Goal: Transaction & Acquisition: Purchase product/service

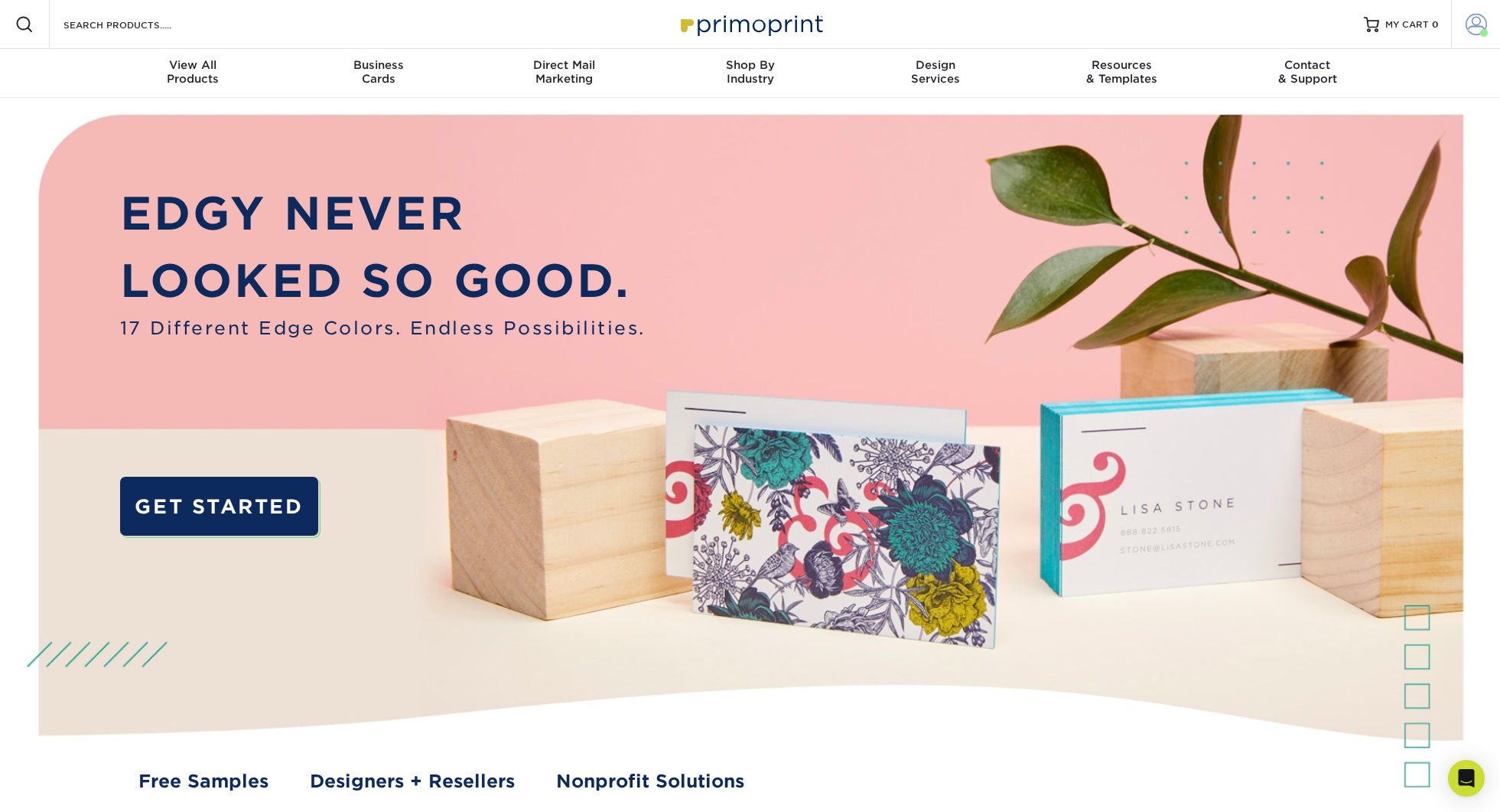
click at [1488, 25] on link "Account" at bounding box center [1476, 24] width 49 height 49
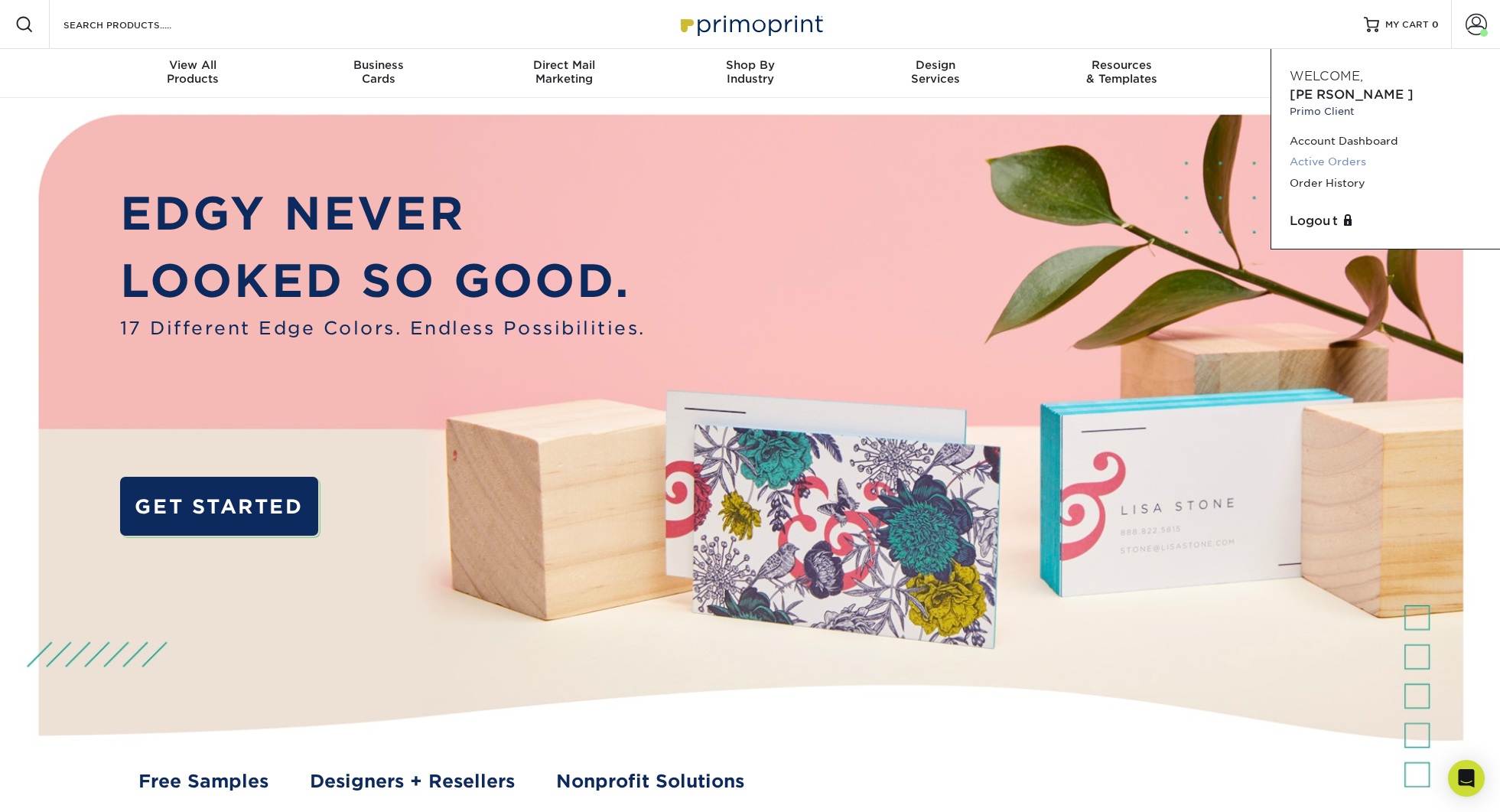
click at [1344, 152] on link "Active Orders" at bounding box center [1386, 161] width 192 height 20
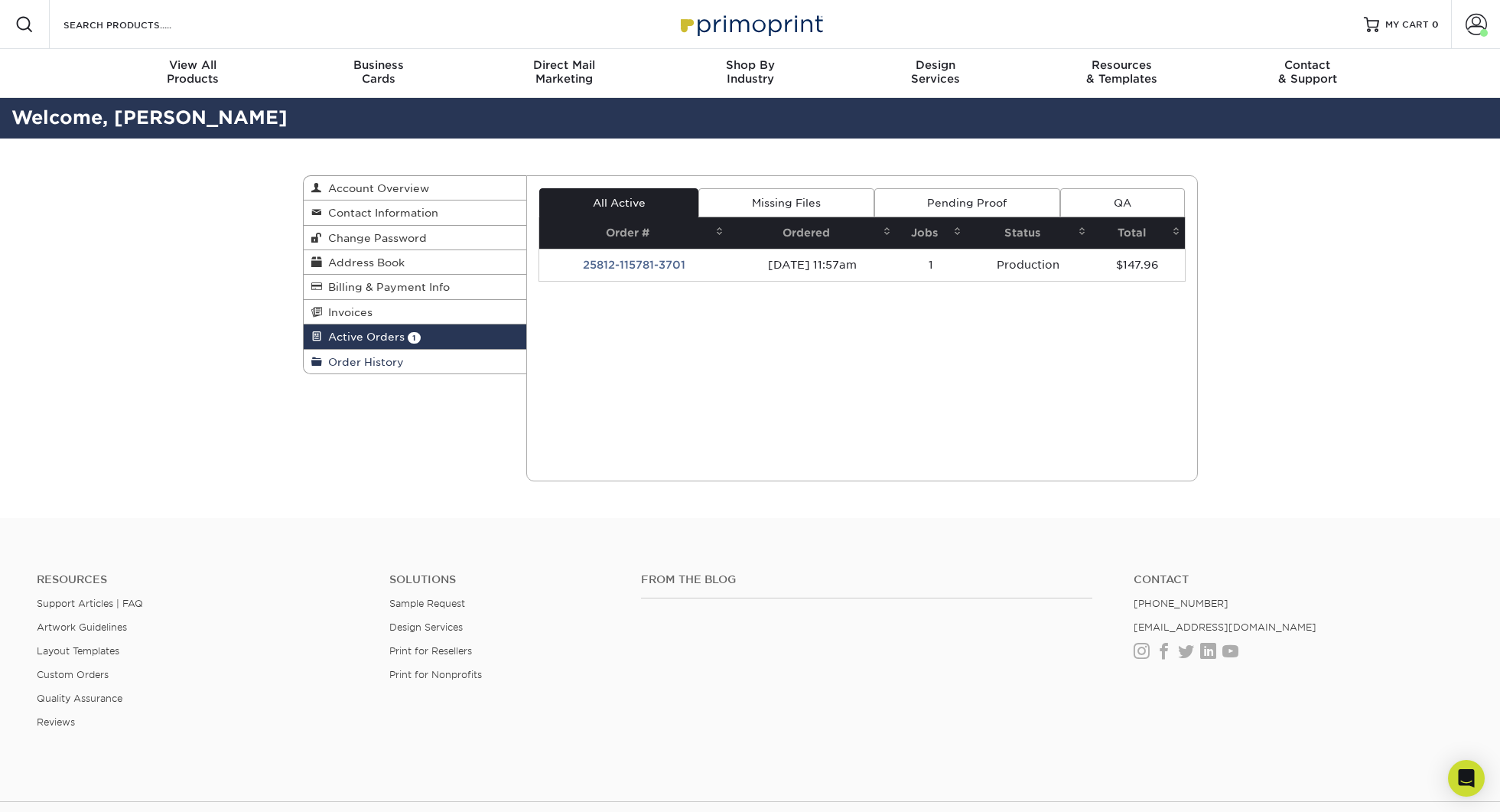
click at [348, 368] on span "Order History" at bounding box center [362, 361] width 82 height 12
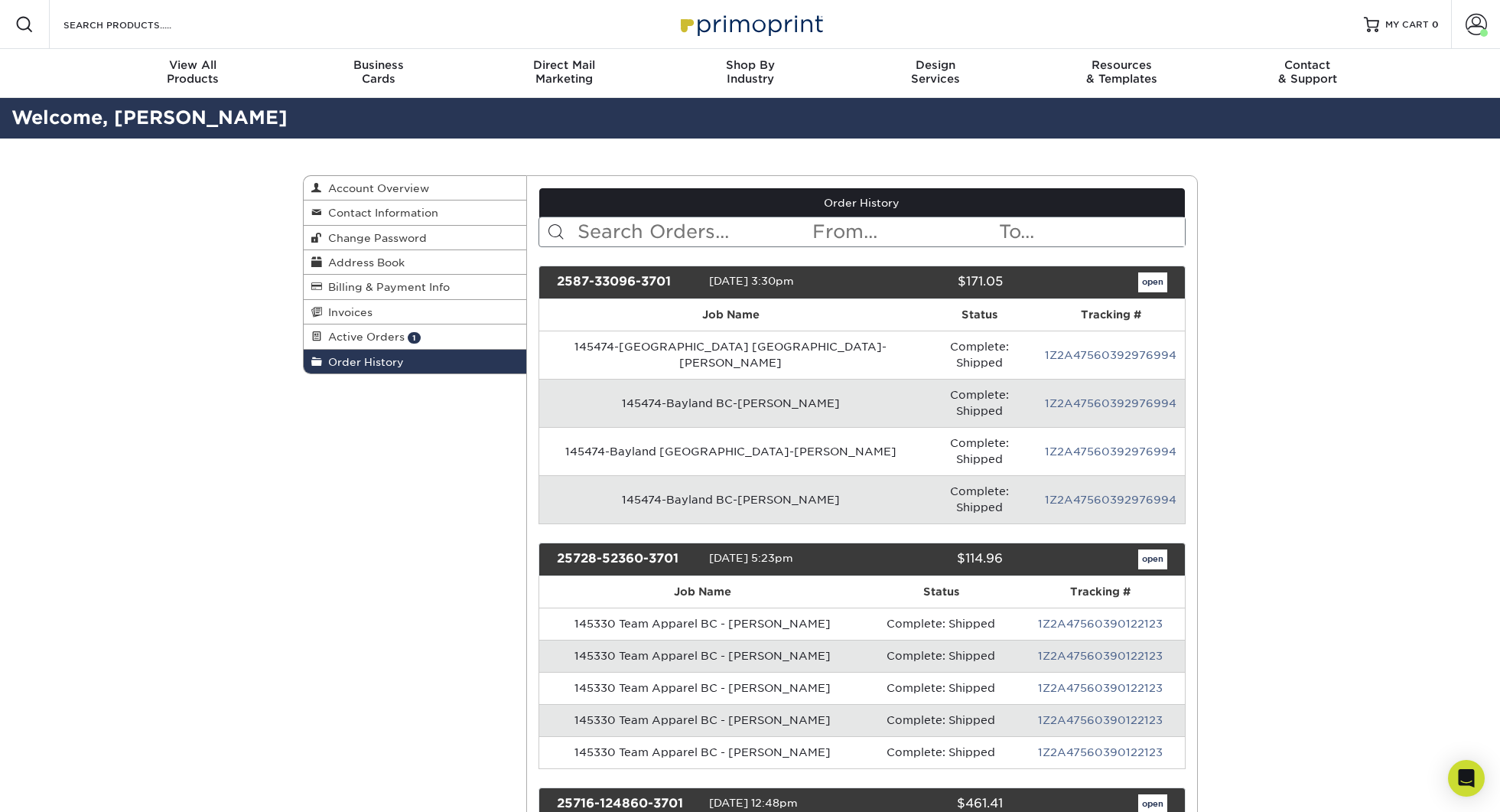
click at [701, 225] on input "text" at bounding box center [694, 232] width 235 height 29
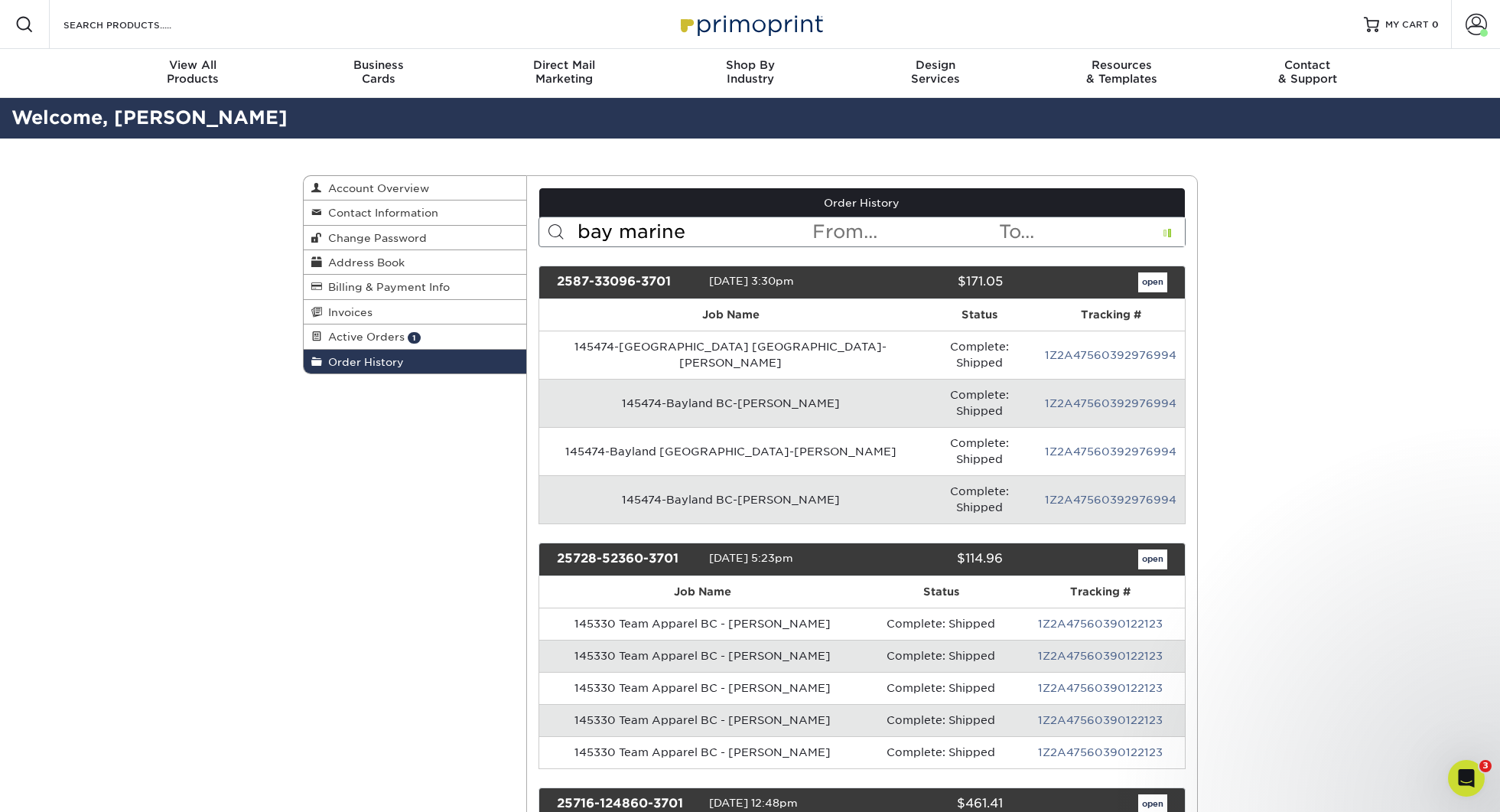
type input "bay marine"
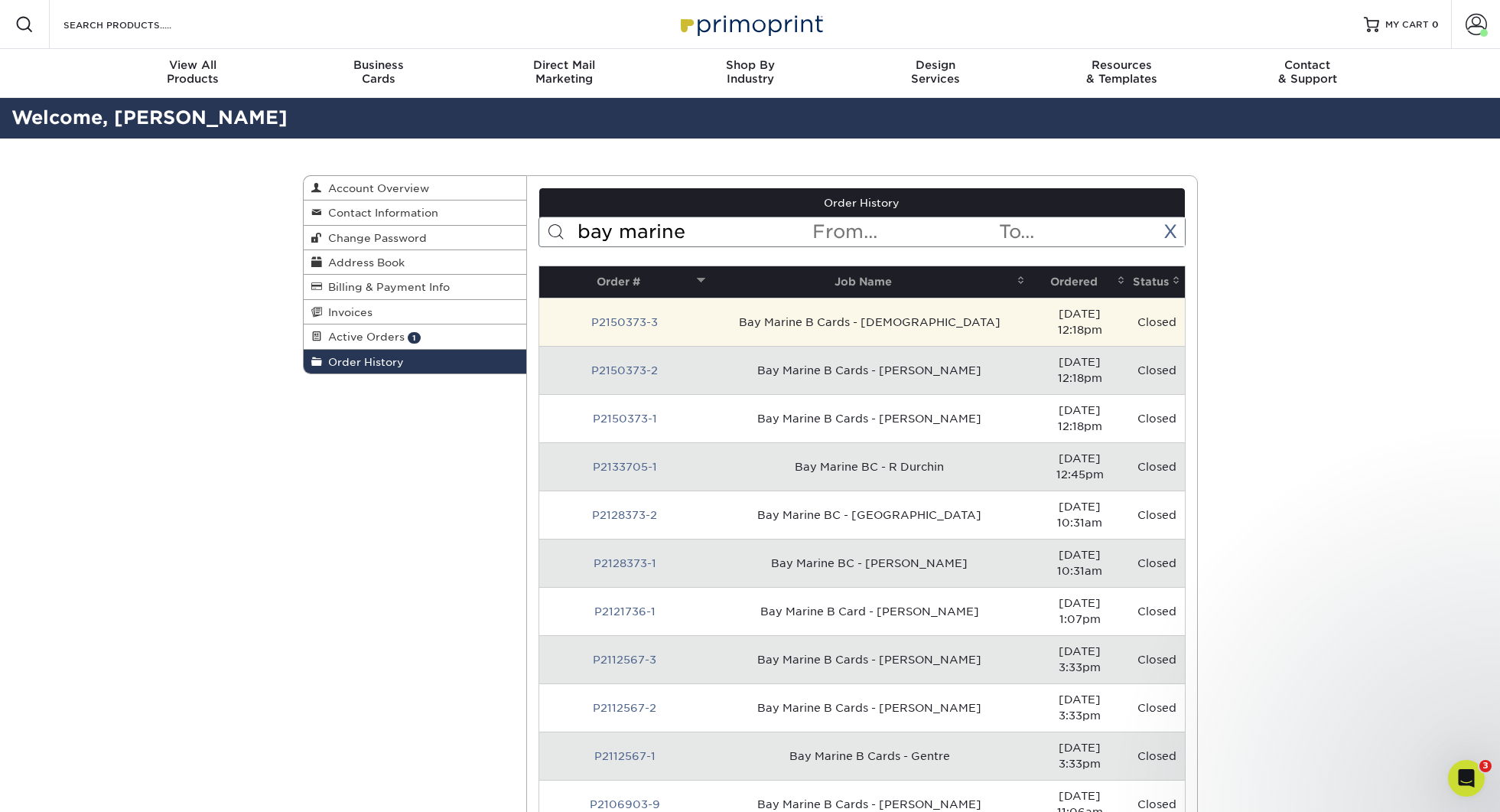
click at [778, 320] on td "Bay Marine B Cards - Christian" at bounding box center [870, 321] width 320 height 48
click at [600, 316] on link "P2150373-3" at bounding box center [625, 322] width 66 height 12
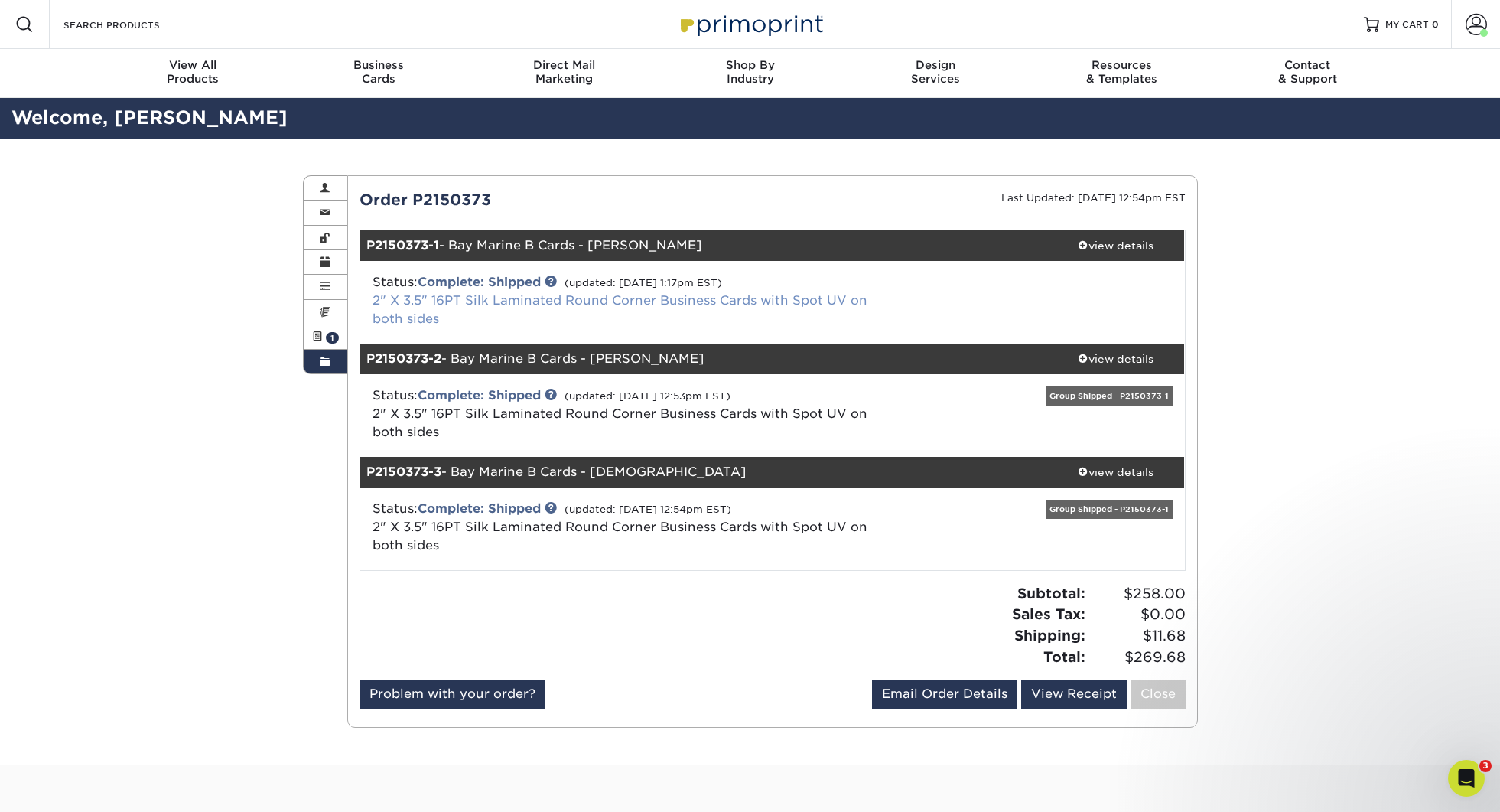
click at [506, 298] on link "2" X 3.5" 16PT Silk Laminated Round Corner Business Cards with Spot UV on both …" at bounding box center [620, 310] width 495 height 33
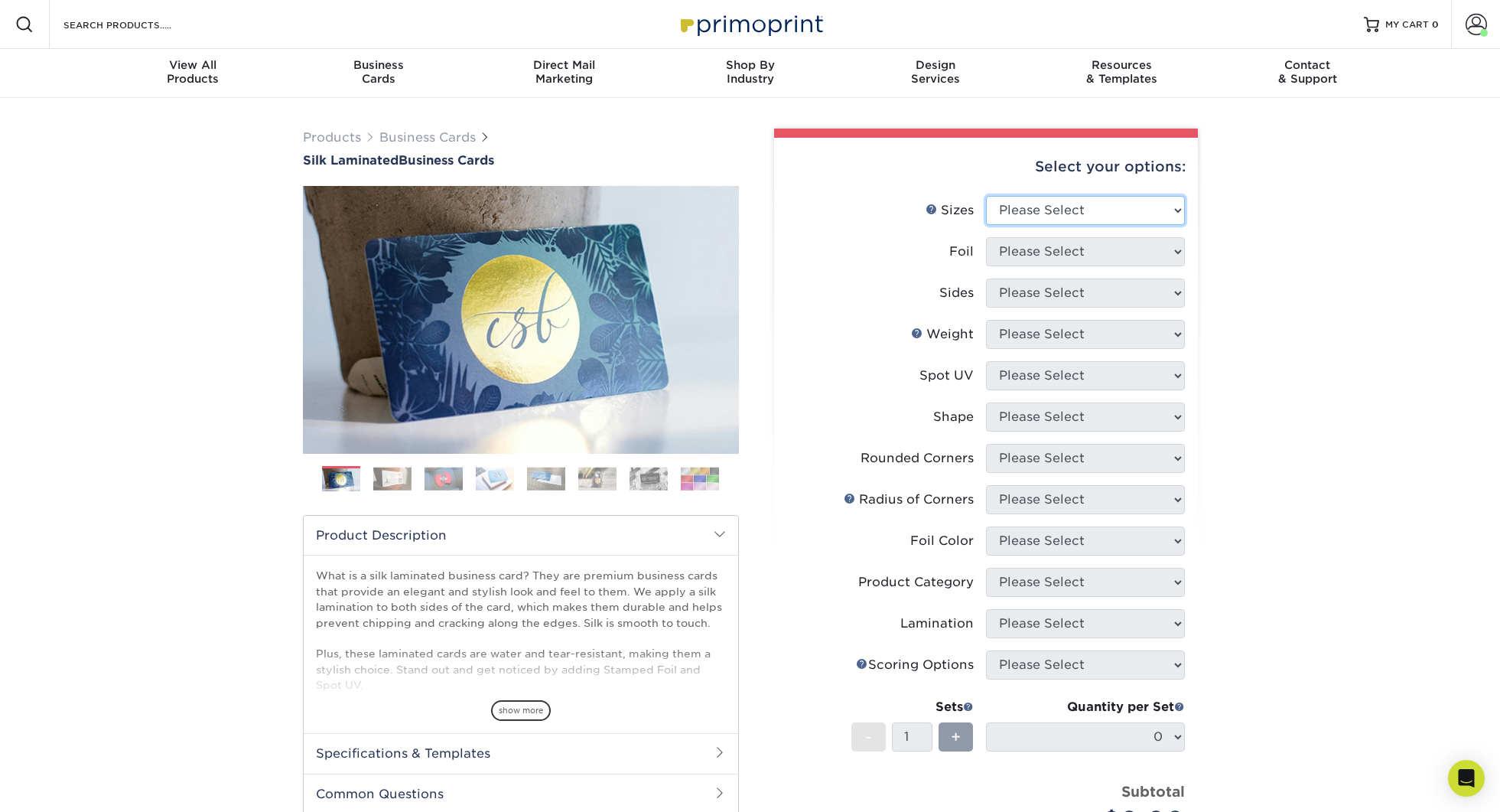
click at [1084, 212] on select "Please Select 1.5" x 3.5" - Mini 1.75" x 3.5" - Mini 2" x 2" - Square 2" x 3" -…" at bounding box center [1085, 211] width 199 height 29
select select "2.00x3.50"
click at [1022, 251] on select "Please Select Yes No" at bounding box center [1085, 252] width 199 height 29
select select "0"
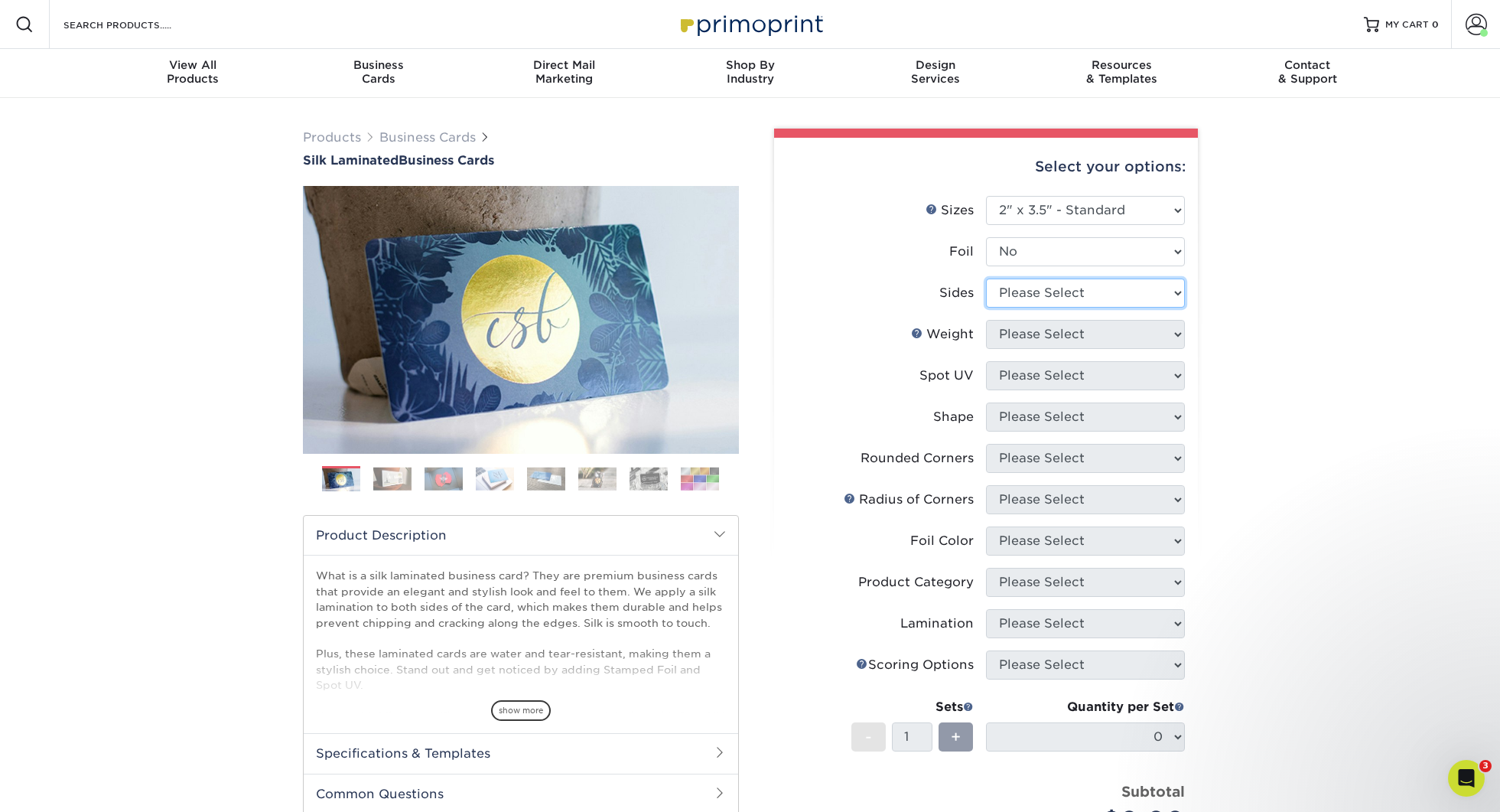
click at [1031, 288] on select "Please Select Print Both Sides Print Front Only" at bounding box center [1085, 293] width 199 height 29
select select "13abbda7-1d64-4f25-8bb2-c179b224825d"
drag, startPoint x: 1031, startPoint y: 288, endPoint x: 1028, endPoint y: 347, distance: 59.1
click at [1027, 346] on select "Please Select 16PT" at bounding box center [1085, 335] width 199 height 29
select select "16PT"
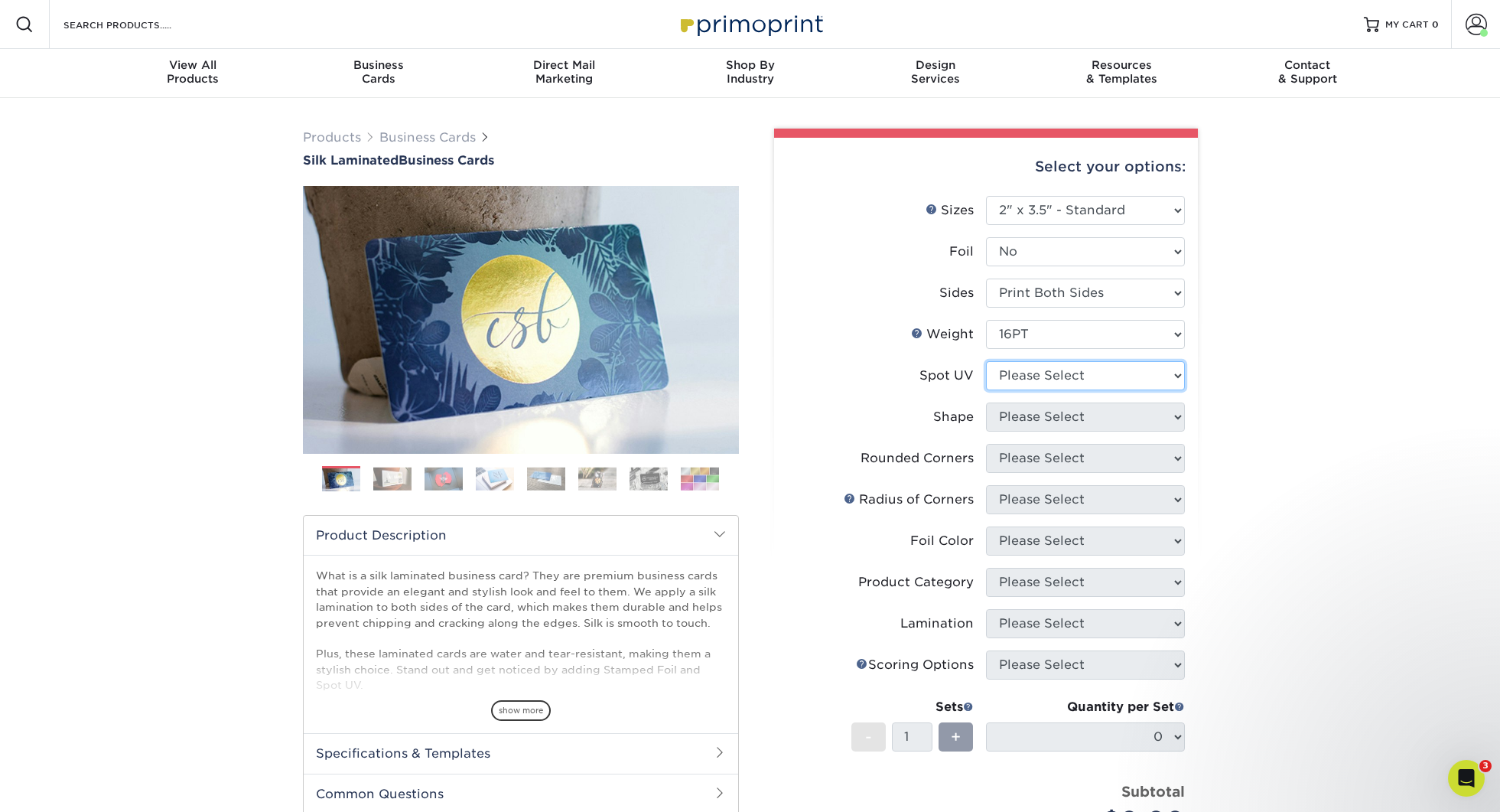
click at [1019, 377] on select "Please Select No Spot UV Front and Back (Both Sides) Front Only Back Only" at bounding box center [1085, 376] width 199 height 29
select select "0"
click at [1035, 422] on select "Please Select Standard" at bounding box center [1085, 417] width 199 height 29
select select "standard"
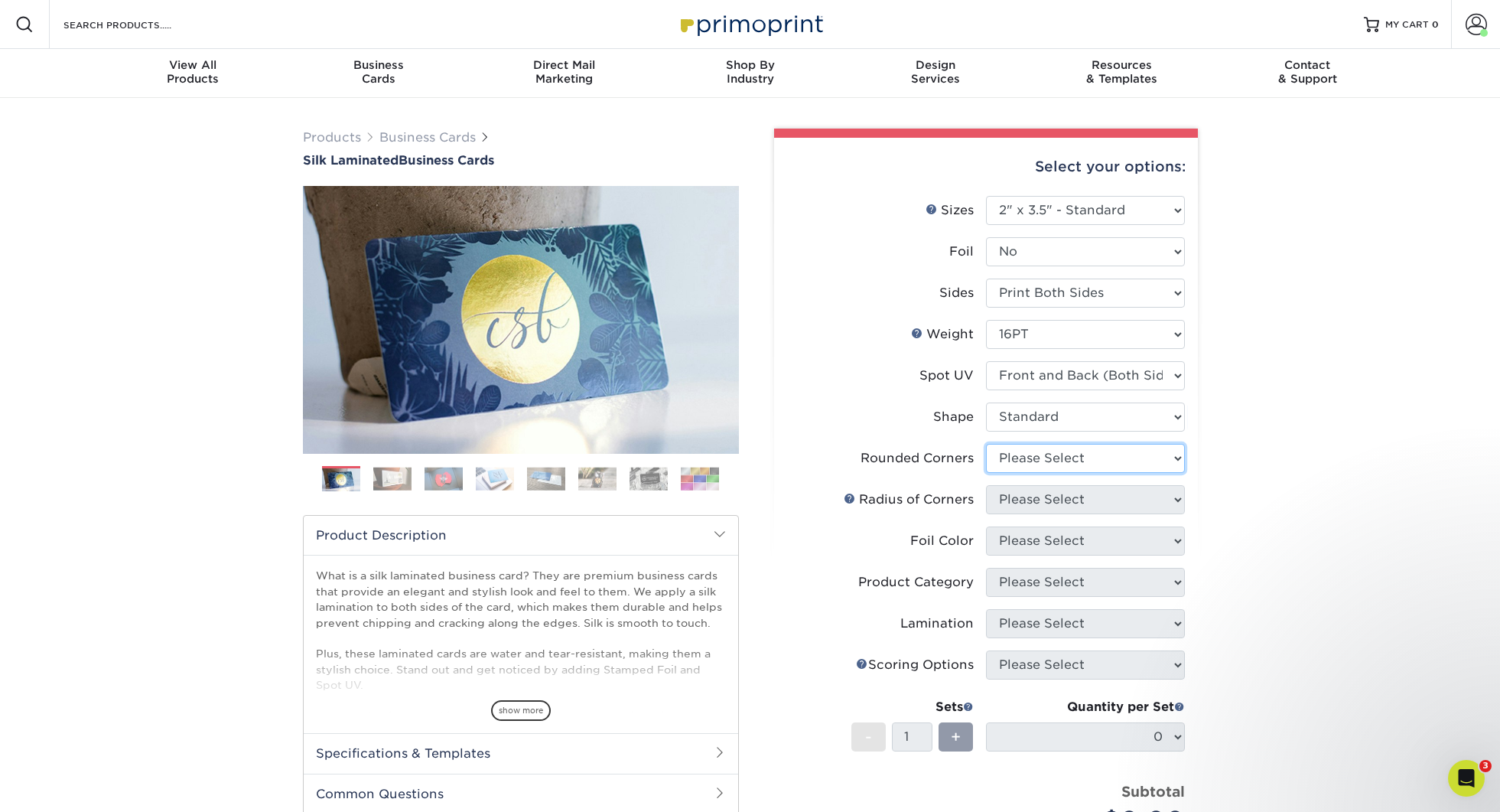
click at [1031, 458] on select "Please Select Yes - Round 2 Corners Yes - Round 4 Corners No" at bounding box center [1085, 459] width 199 height 29
select select "7672df9e-0e0a-464d-8e1f-920c575e4da3"
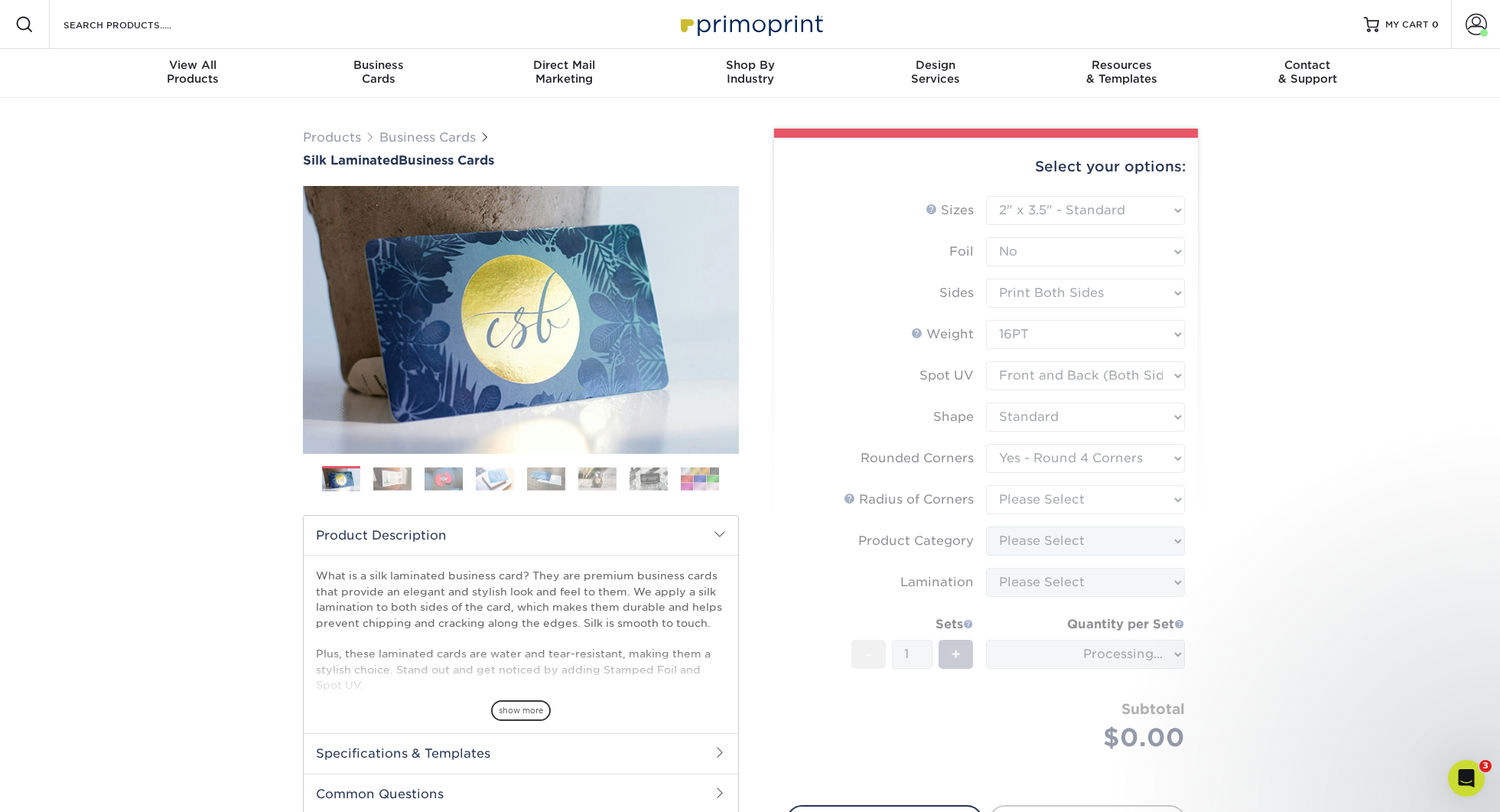
click at [1038, 490] on form "Sizes Help Sizes Please Select 1.5" x 3.5" - Mini 1.75" x 3.5" - Mini 2" x 2" -…" at bounding box center [985, 492] width 400 height 592
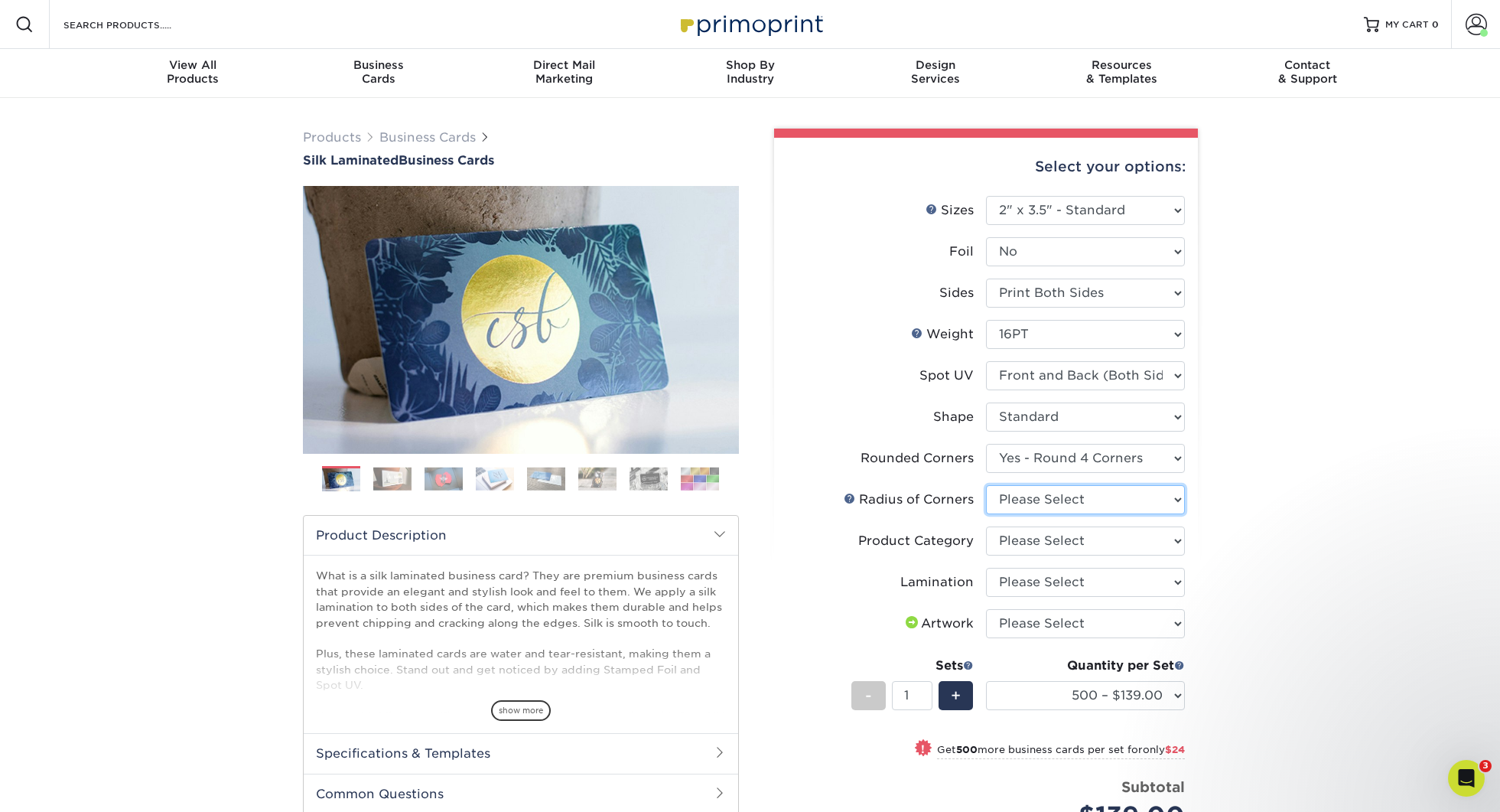
click at [1045, 498] on select "Please Select Rounded 1/8" Rounded 1/4"" at bounding box center [1085, 499] width 199 height 29
select select "589680c7-ee9a-431b-9d12-d7aeb1386a97"
click at [1057, 526] on select "Please Select Business Cards" at bounding box center [1085, 541] width 199 height 29
select select "3b5148f1-0588-4f88-a218-97bcfdce65c1"
click at [1044, 583] on select "Please Select Silk" at bounding box center [1085, 582] width 199 height 29
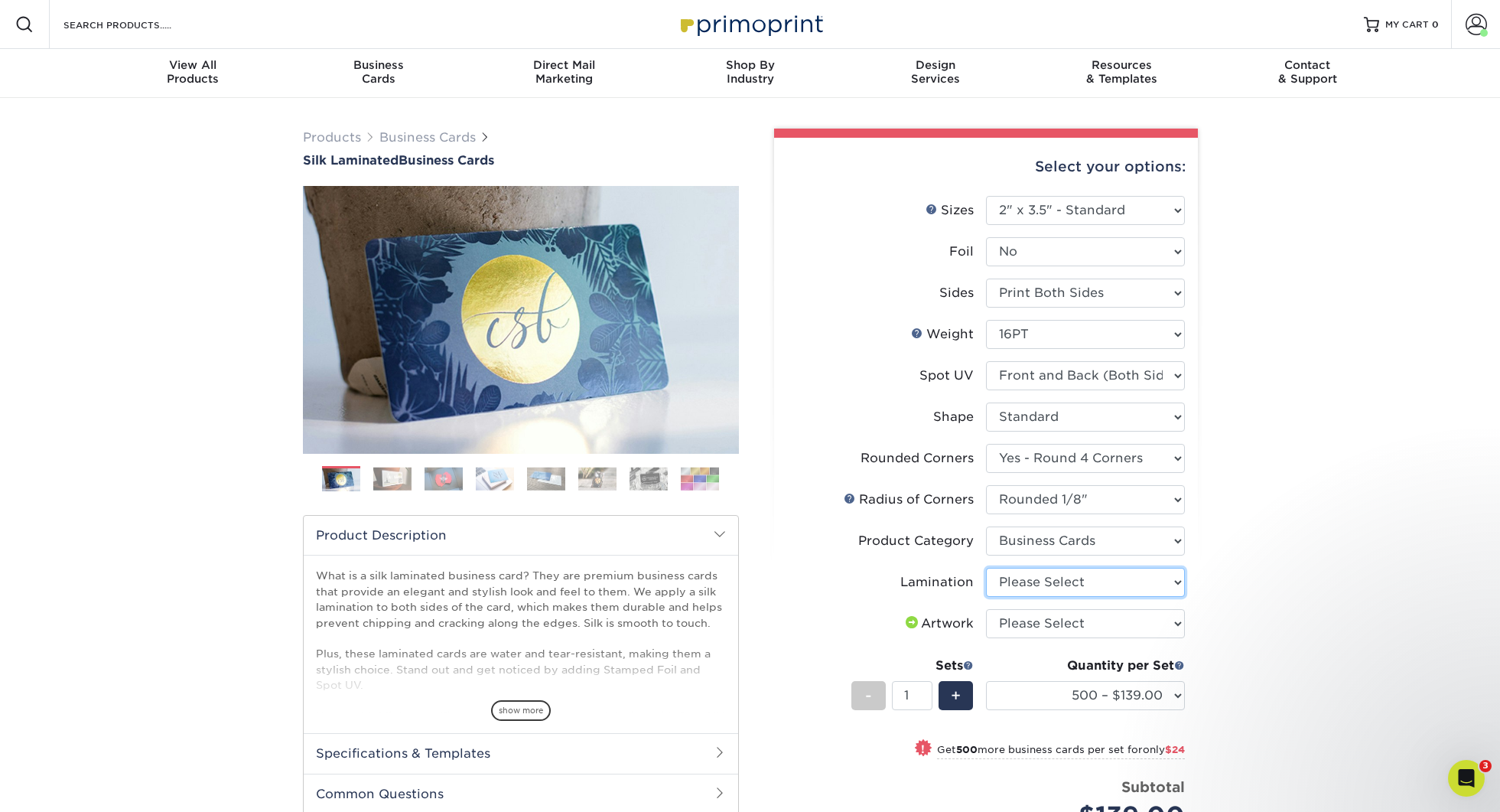
select select "ccacb42f-45f7-42d3-bbd3-7c8421cf37f0"
click at [1049, 629] on select "Please Select I will upload files I need a design - $100" at bounding box center [1085, 623] width 199 height 29
select select "upload"
click at [922, 690] on input "2" at bounding box center [912, 695] width 41 height 29
click at [943, 692] on div "+" at bounding box center [955, 695] width 34 height 29
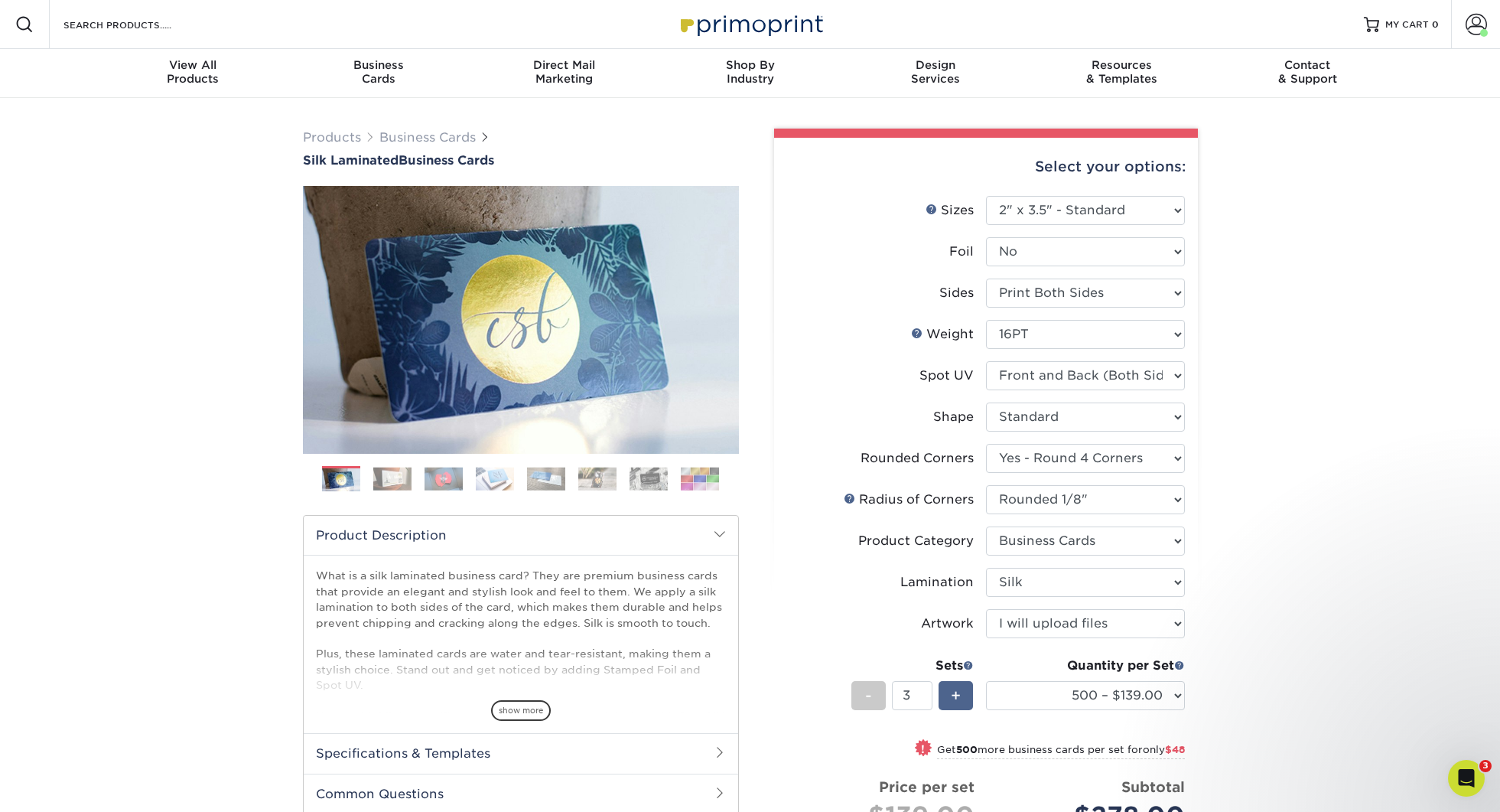
click at [944, 692] on div "+" at bounding box center [955, 695] width 34 height 29
click at [945, 691] on div "+" at bounding box center [955, 695] width 34 height 29
click at [946, 691] on div "+" at bounding box center [955, 695] width 34 height 29
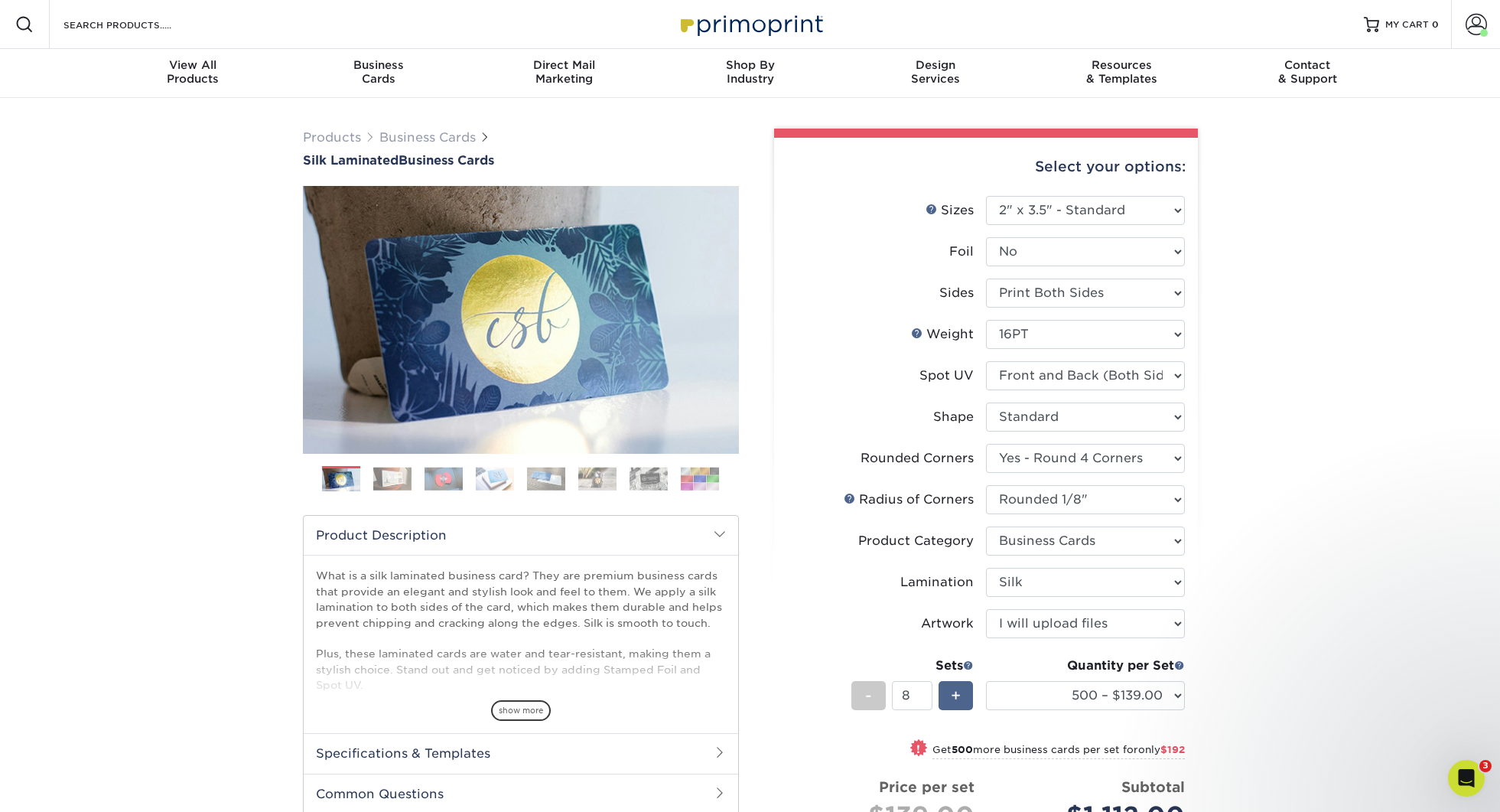
click at [946, 691] on div "+" at bounding box center [955, 695] width 34 height 29
click at [947, 691] on div "+" at bounding box center [955, 695] width 34 height 29
click at [947, 691] on div "+" at bounding box center [955, 695] width 34 height 29
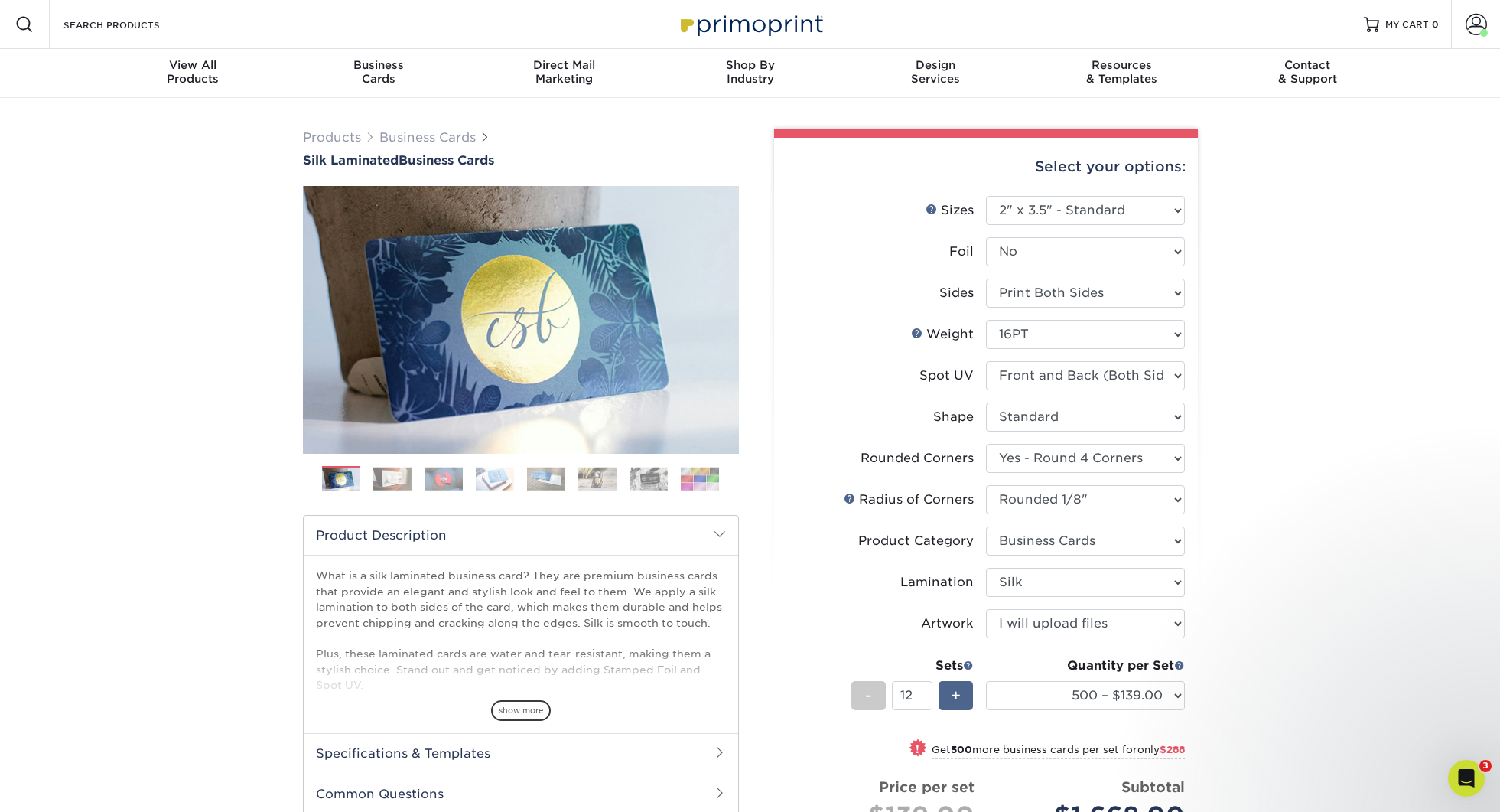
type input "13"
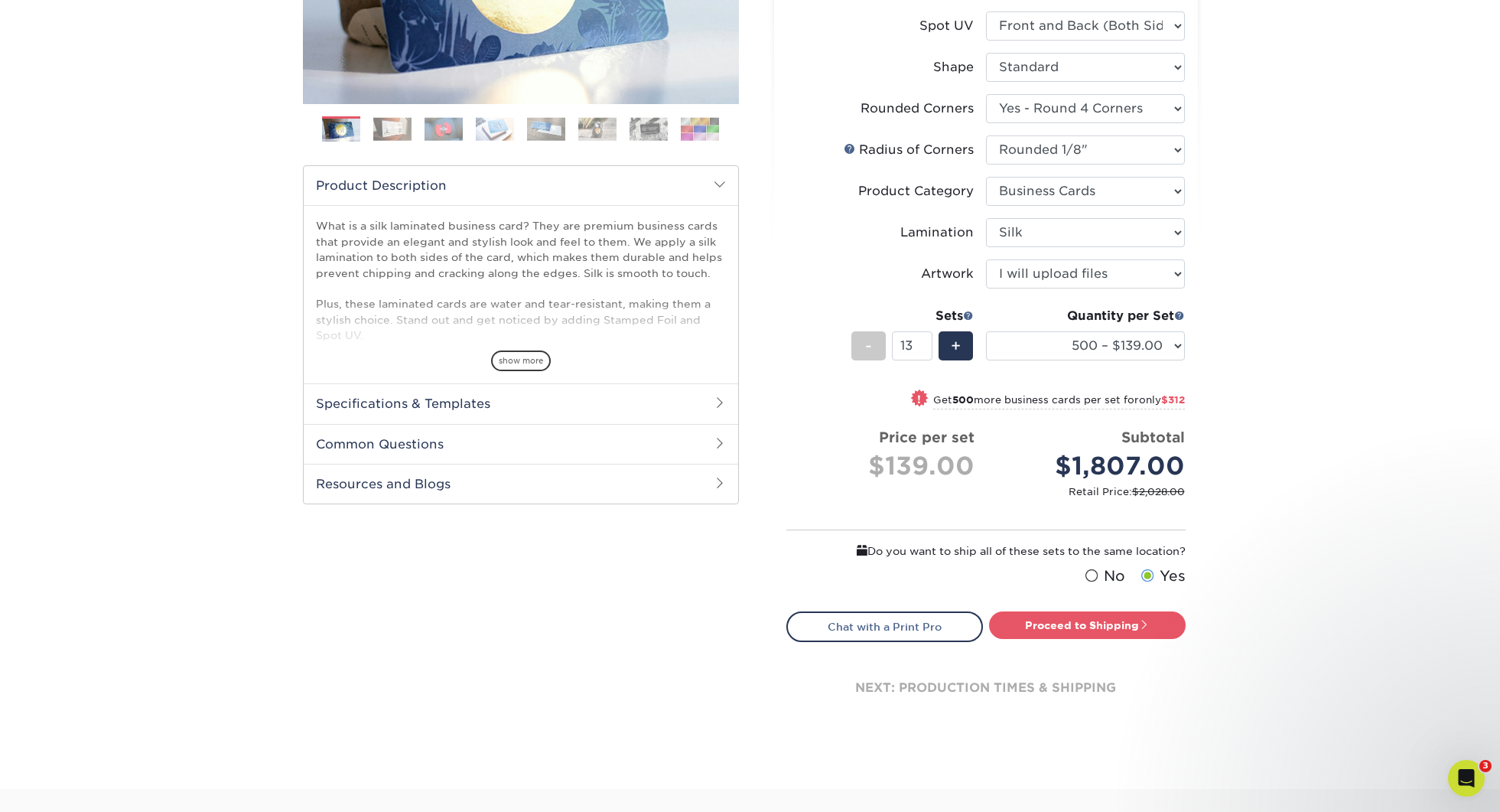
scroll to position [352, 0]
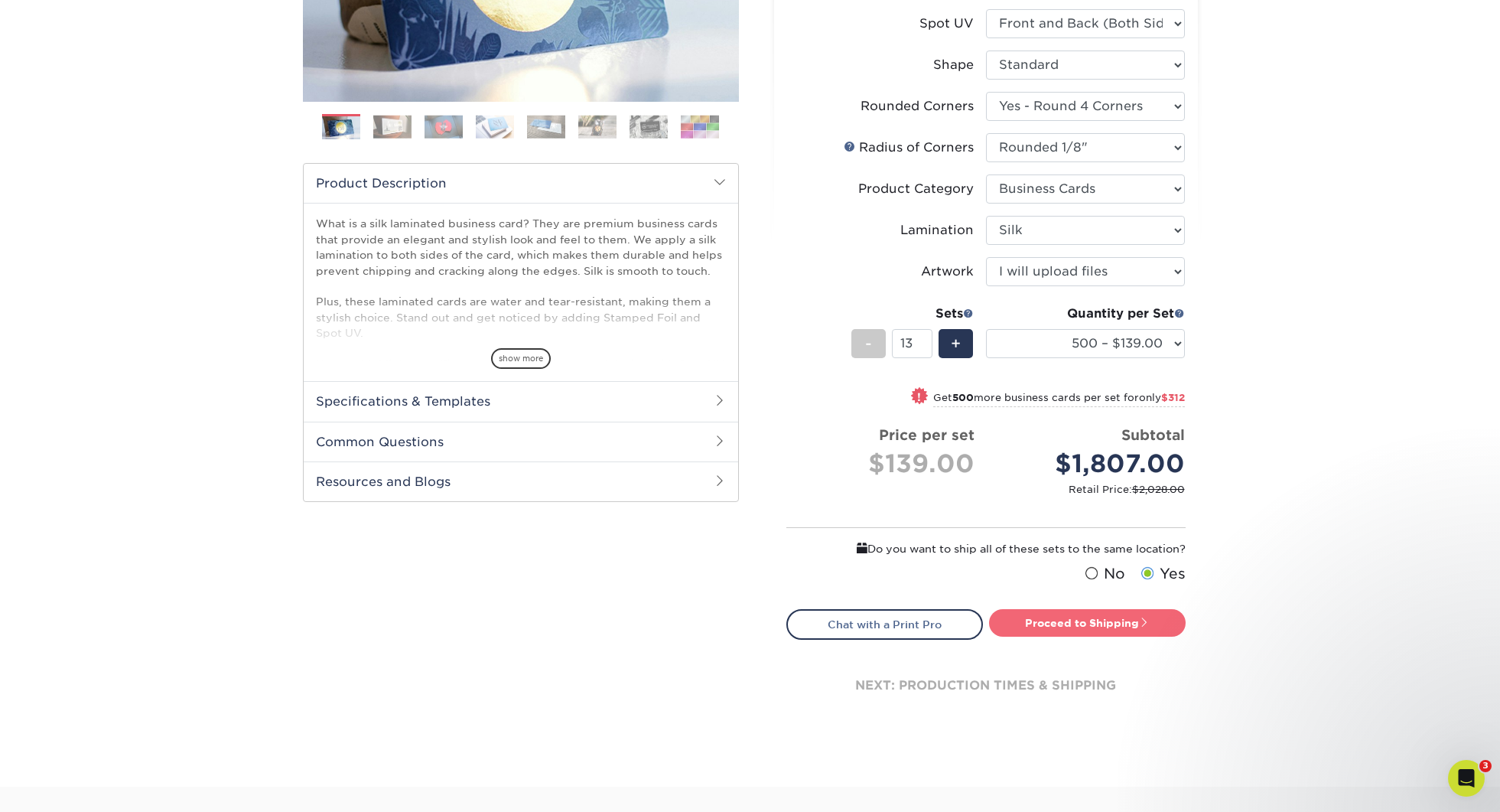
click at [1113, 628] on link "Proceed to Shipping" at bounding box center [1088, 622] width 197 height 28
type input "Set 1"
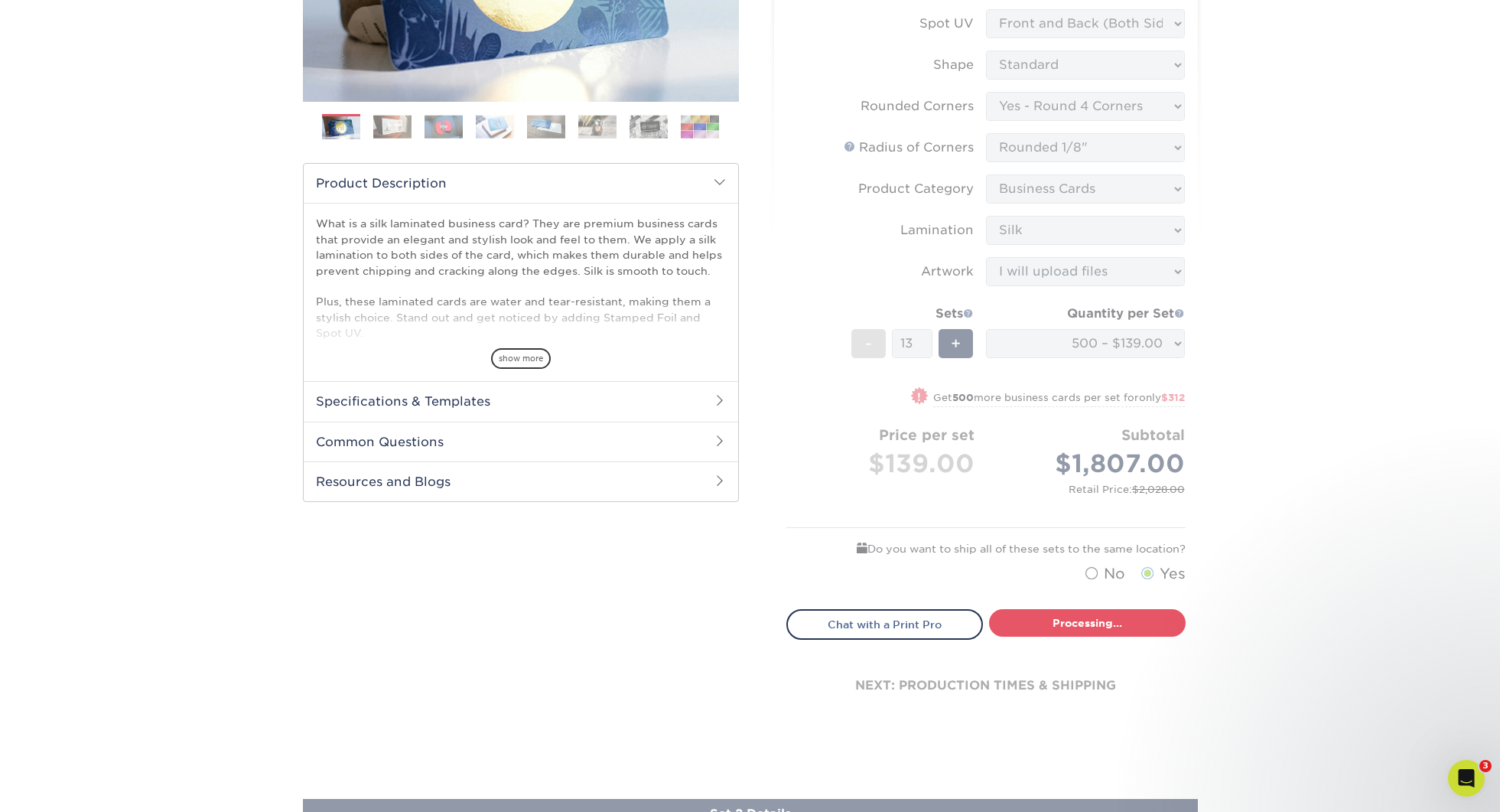
select select "24b86a38-505b-4ae3-9429-29aefd3b6f92"
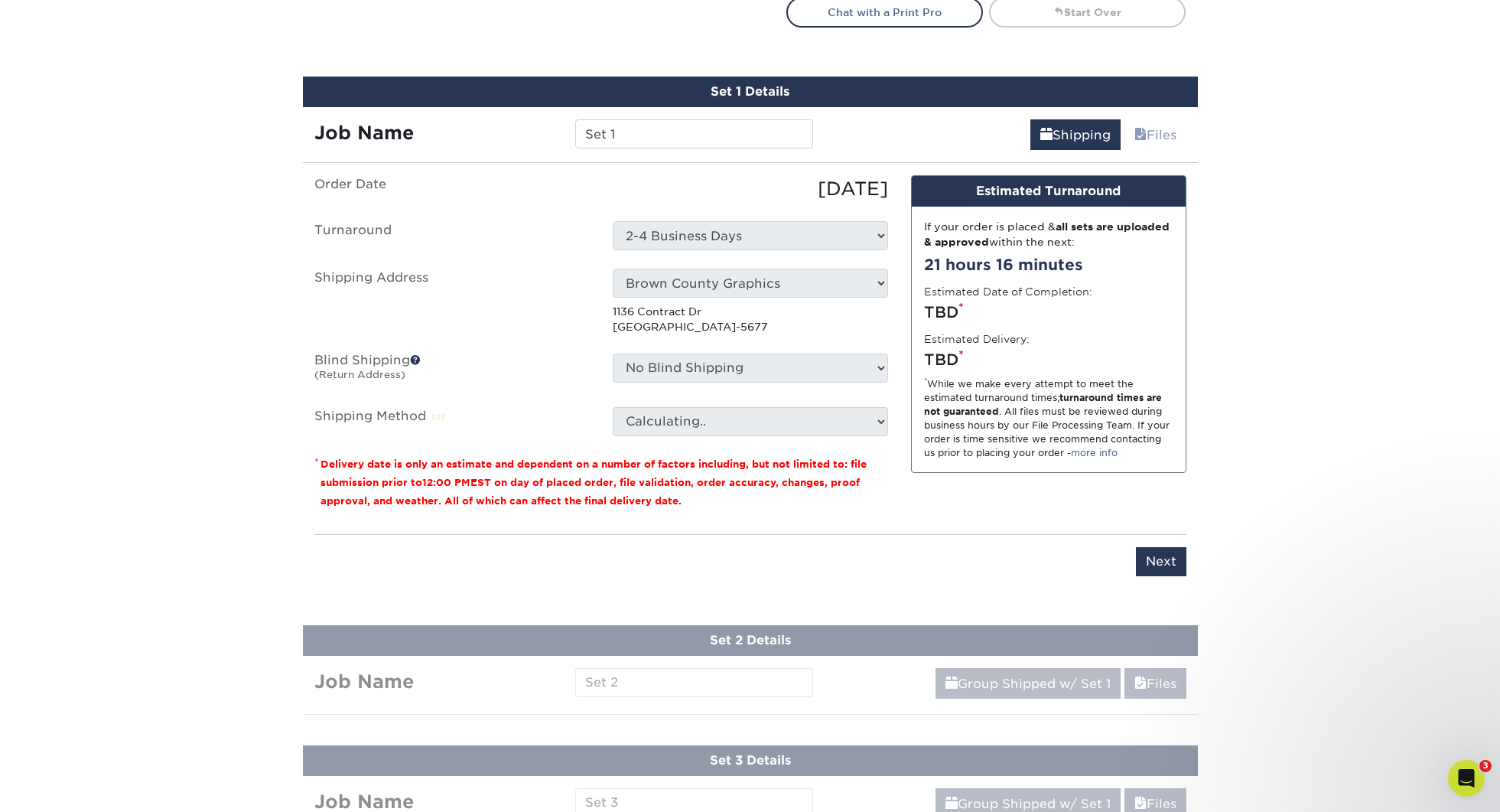
scroll to position [1002, 0]
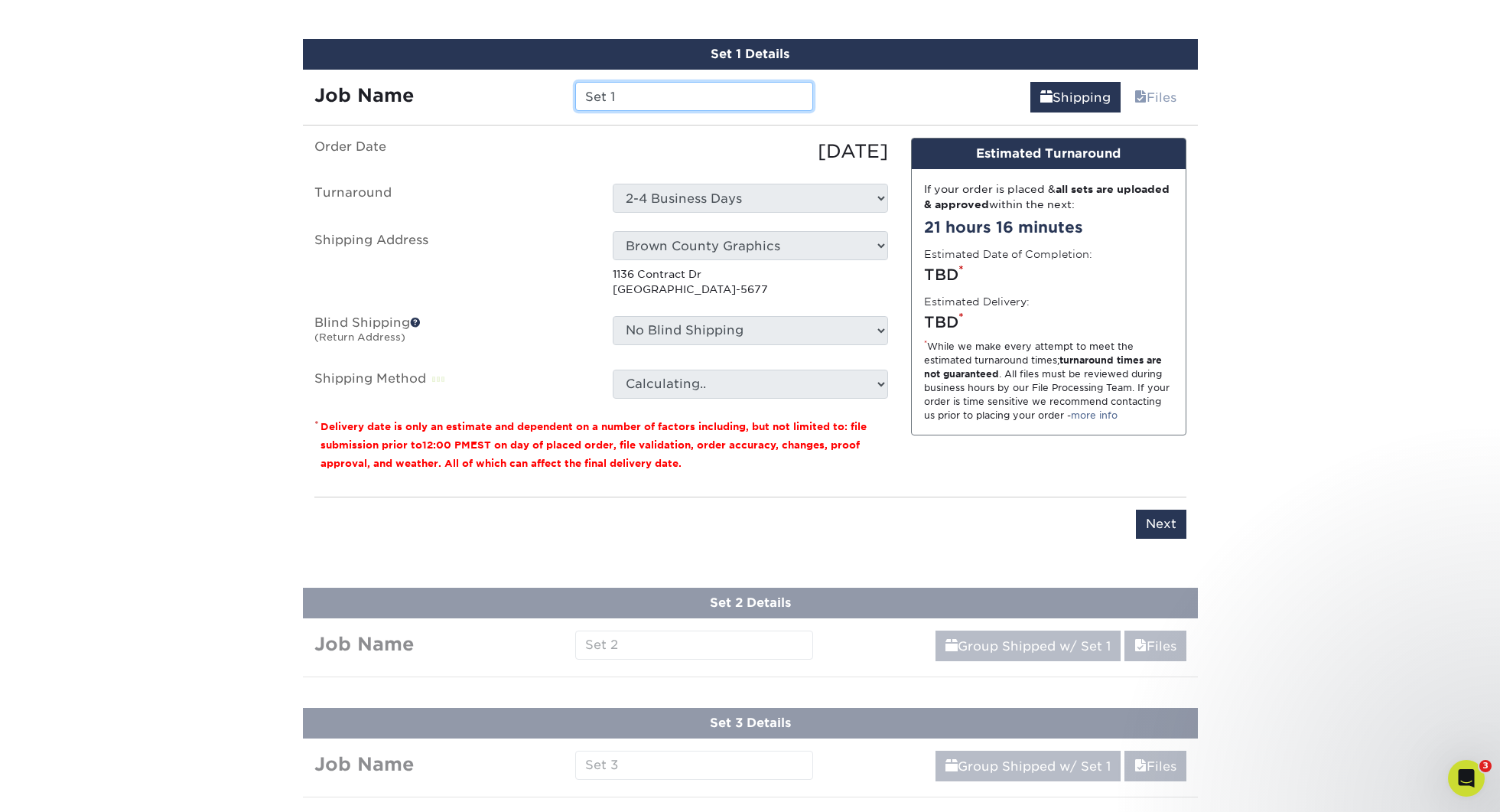
click at [678, 97] on input "Set 1" at bounding box center [694, 96] width 238 height 29
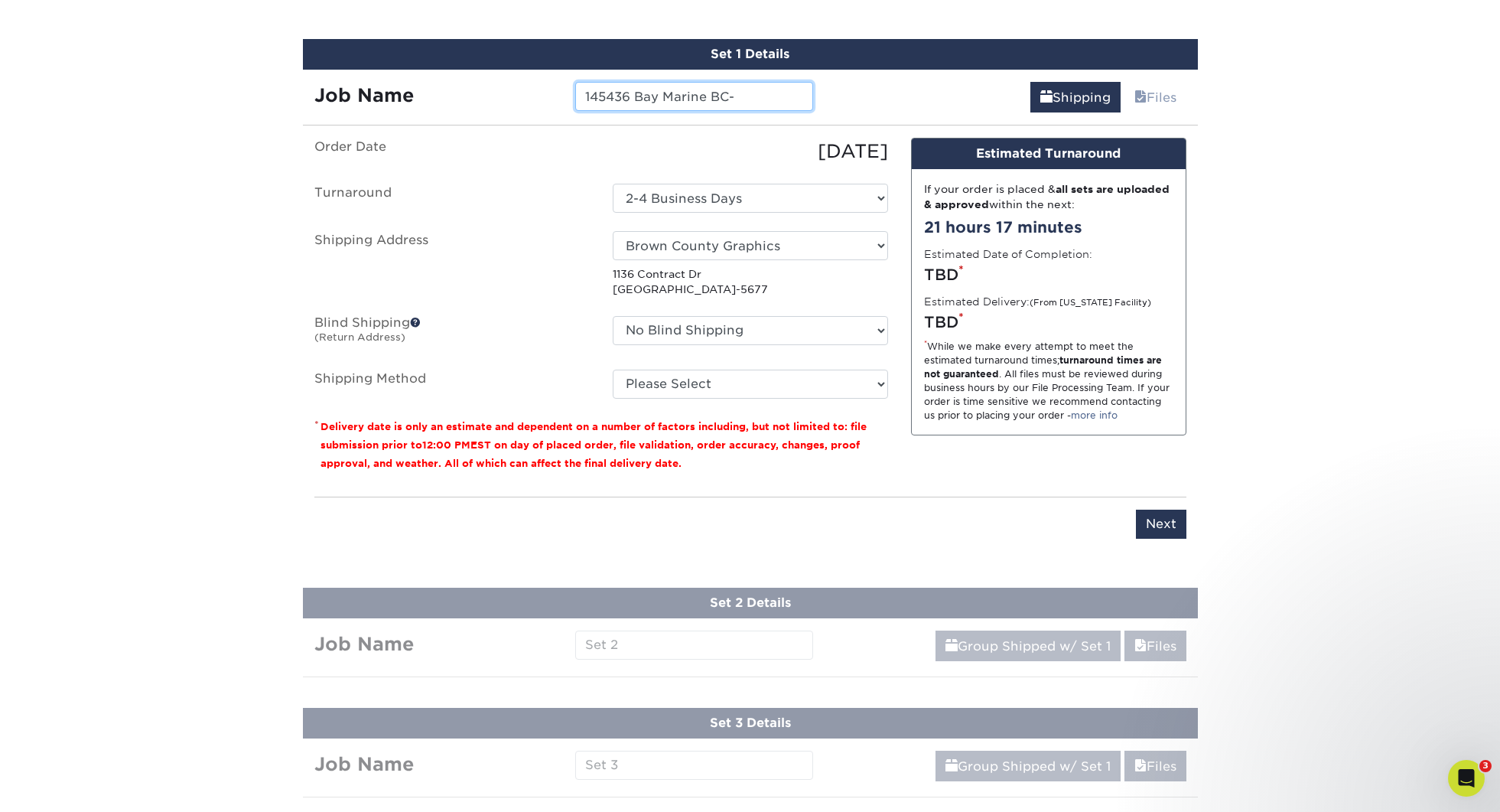
drag, startPoint x: 715, startPoint y: 102, endPoint x: 623, endPoint y: 112, distance: 92.5
click at [706, 104] on input "145436 Bay Marine BC-" at bounding box center [694, 96] width 238 height 29
drag, startPoint x: 637, startPoint y: 94, endPoint x: 857, endPoint y: 96, distance: 220.0
click at [857, 96] on div "Job Name 145436 Bay Marine BC- Shipping Files" at bounding box center [750, 91] width 895 height 43
paste input "IL-[PERSON_NAME]"
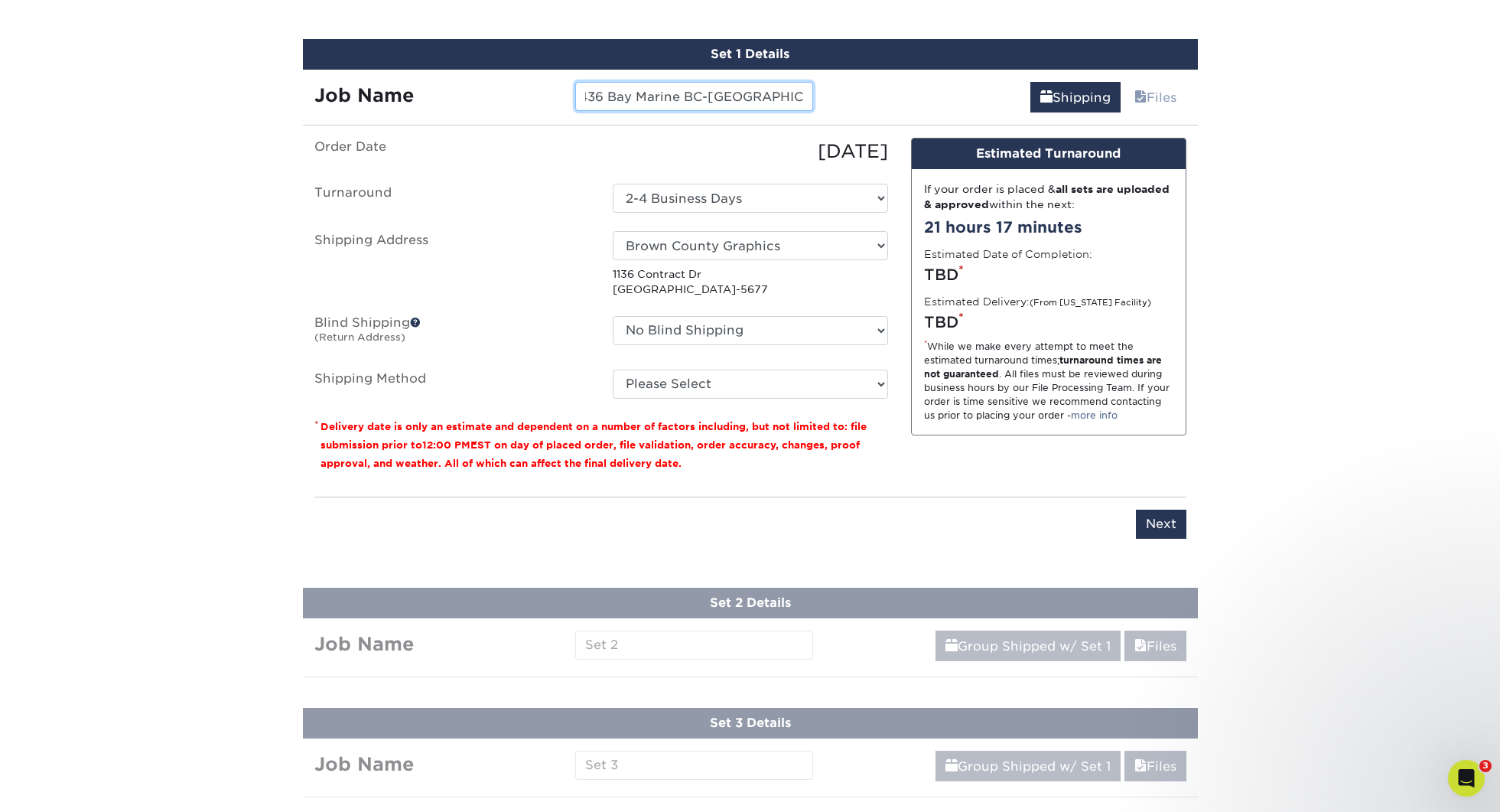
scroll to position [1006, 0]
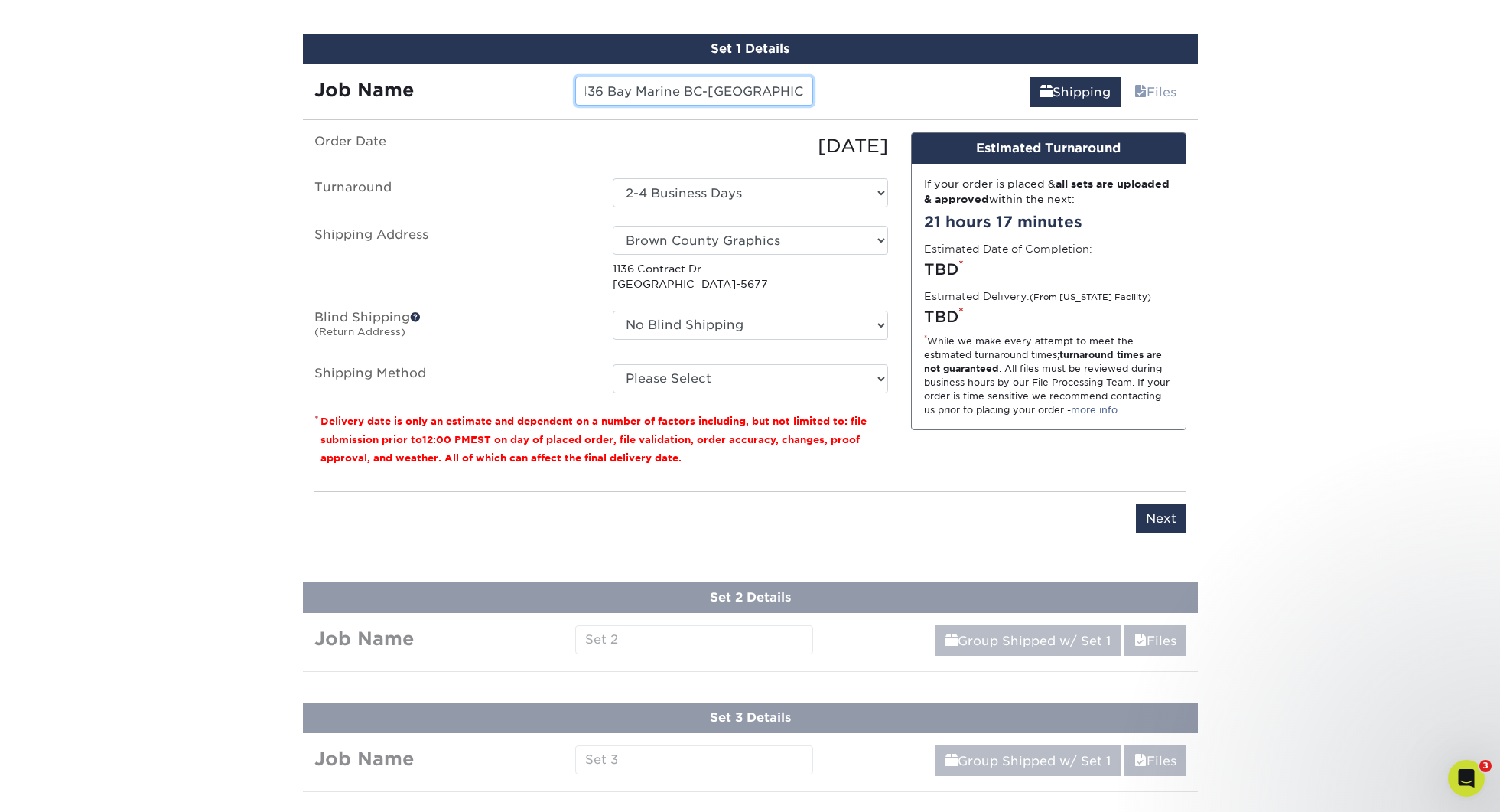
type input "145436 Bay Marine BC-[GEOGRAPHIC_DATA]-[PERSON_NAME]"
click at [723, 210] on ul "Order Date [DATE] [GEOGRAPHIC_DATA] Select One 2-4 Business Days Shipping Addre…" at bounding box center [601, 263] width 574 height 261
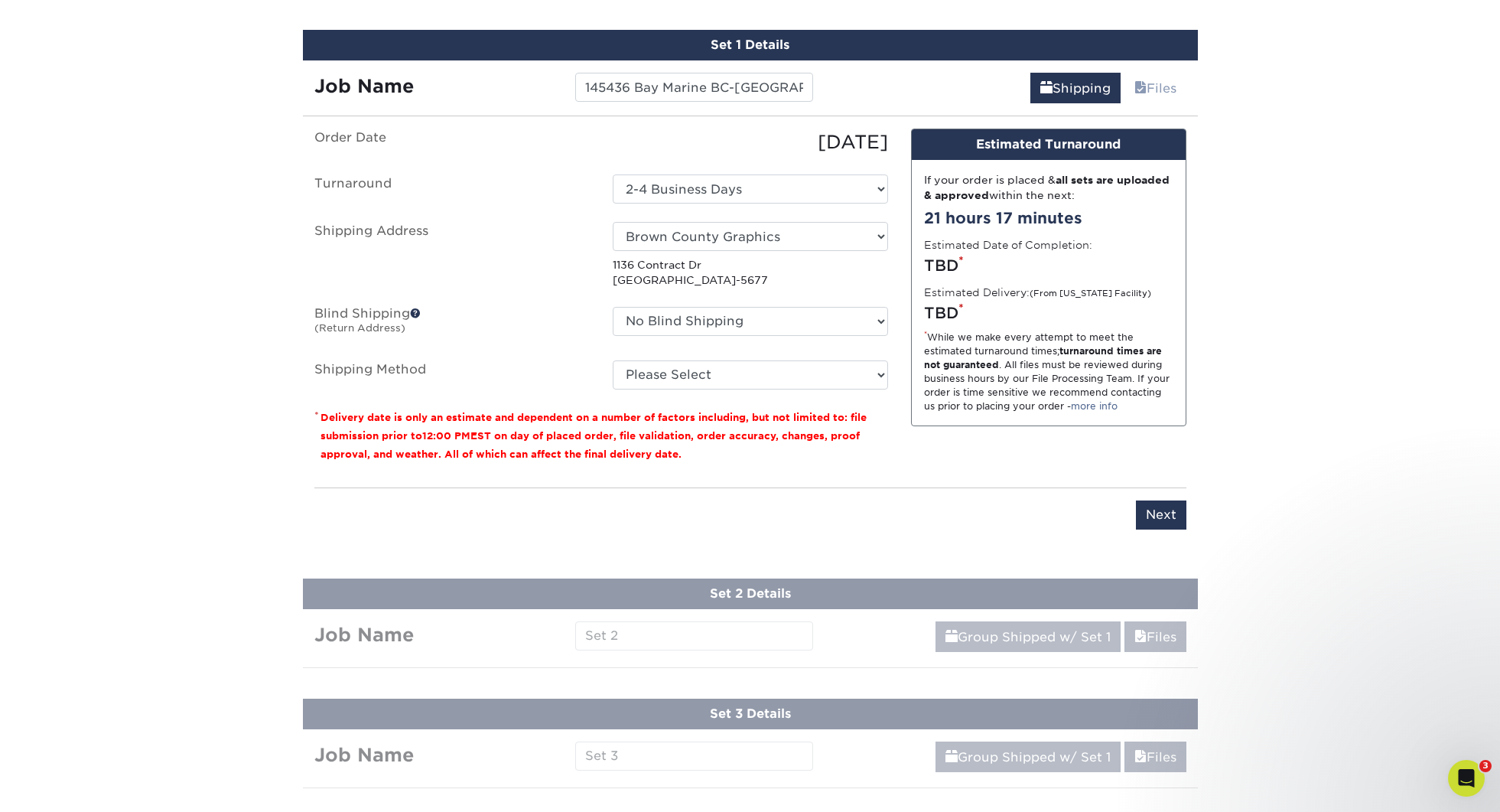
scroll to position [1013, 0]
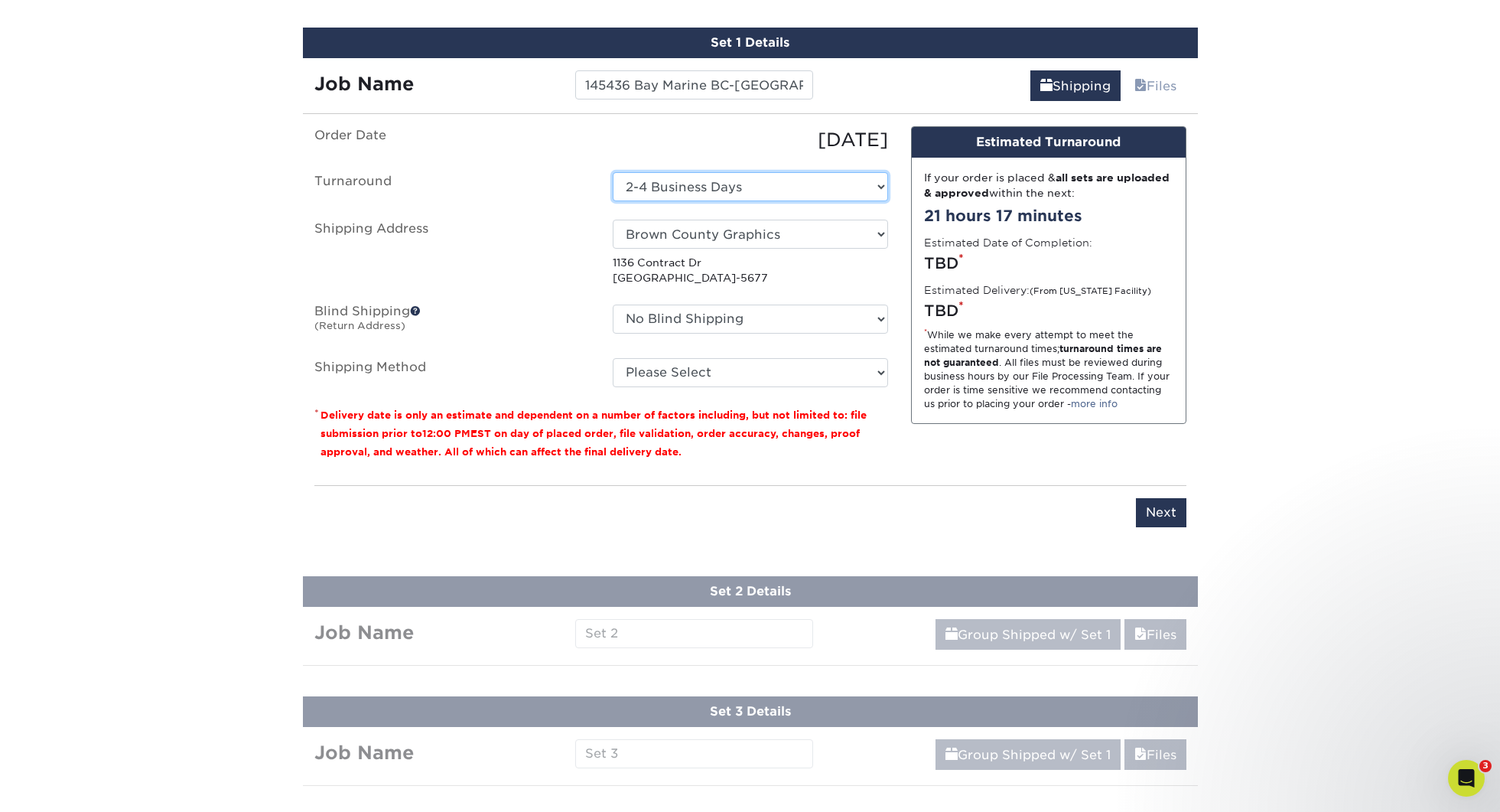
click at [734, 196] on select "Select One 2-4 Business Days" at bounding box center [750, 186] width 276 height 29
click at [749, 362] on select "Please Select Ground Shipping (+$20.94) 3 Day Shipping Service (+$32.21) 2 Day …" at bounding box center [750, 373] width 276 height 29
select select "03"
click at [1175, 506] on input "Next" at bounding box center [1161, 513] width 50 height 29
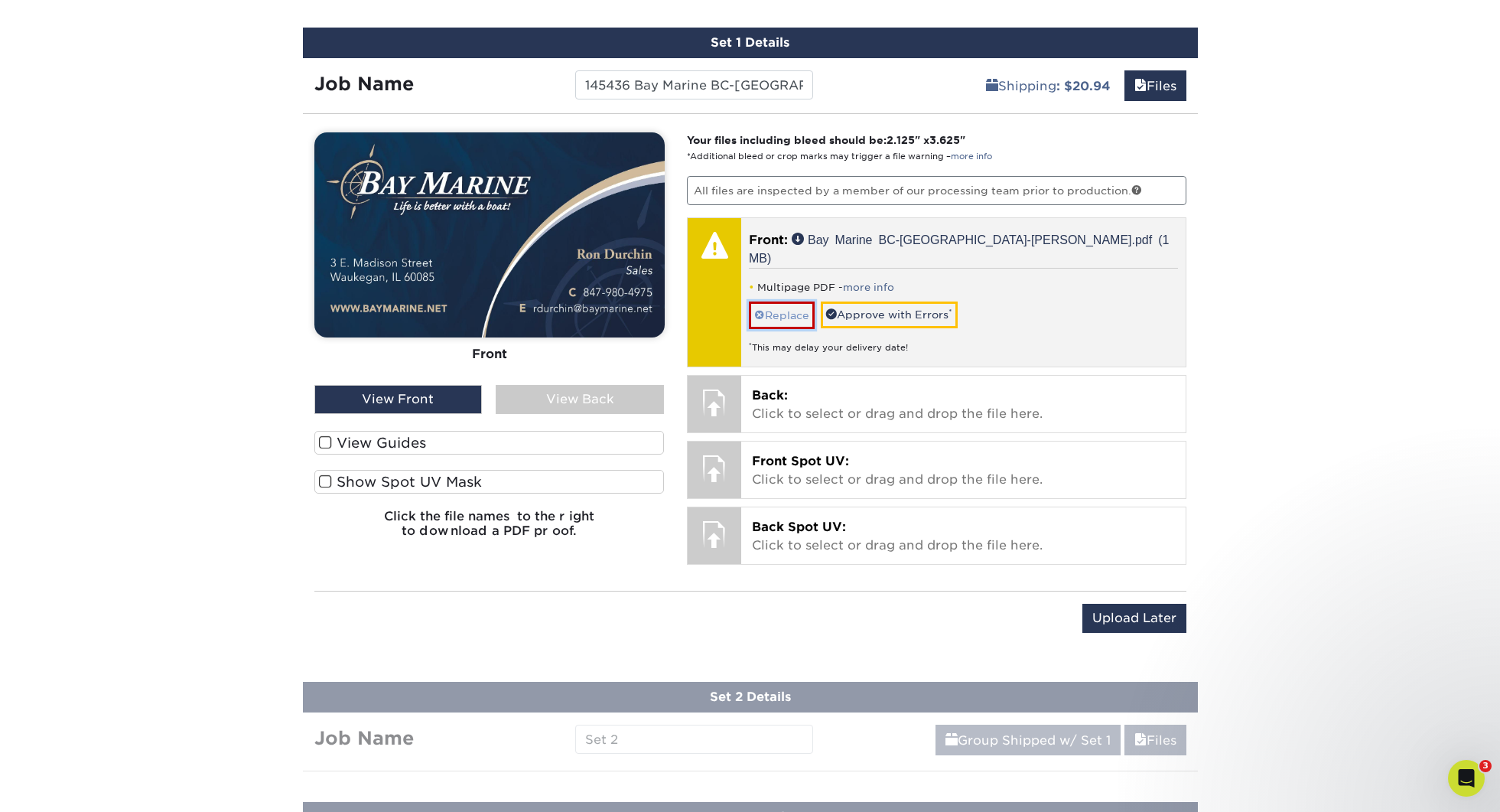
click at [784, 301] on link "Replace" at bounding box center [781, 314] width 66 height 27
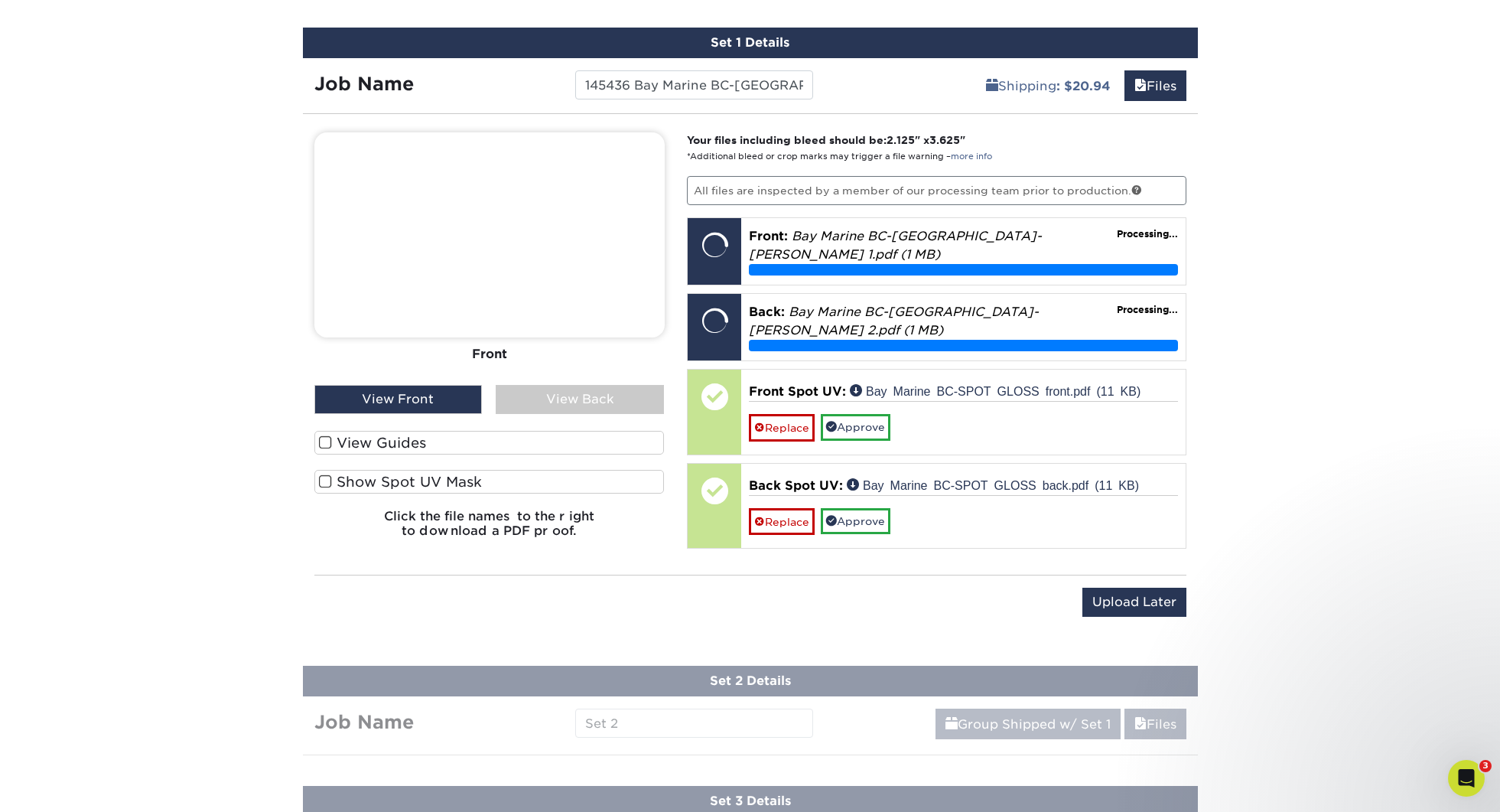
click at [450, 488] on label "Show Spot UV Mask" at bounding box center [489, 481] width 350 height 24
click at [0, 0] on input "Show Spot UV Mask" at bounding box center [0, 0] width 0 height 0
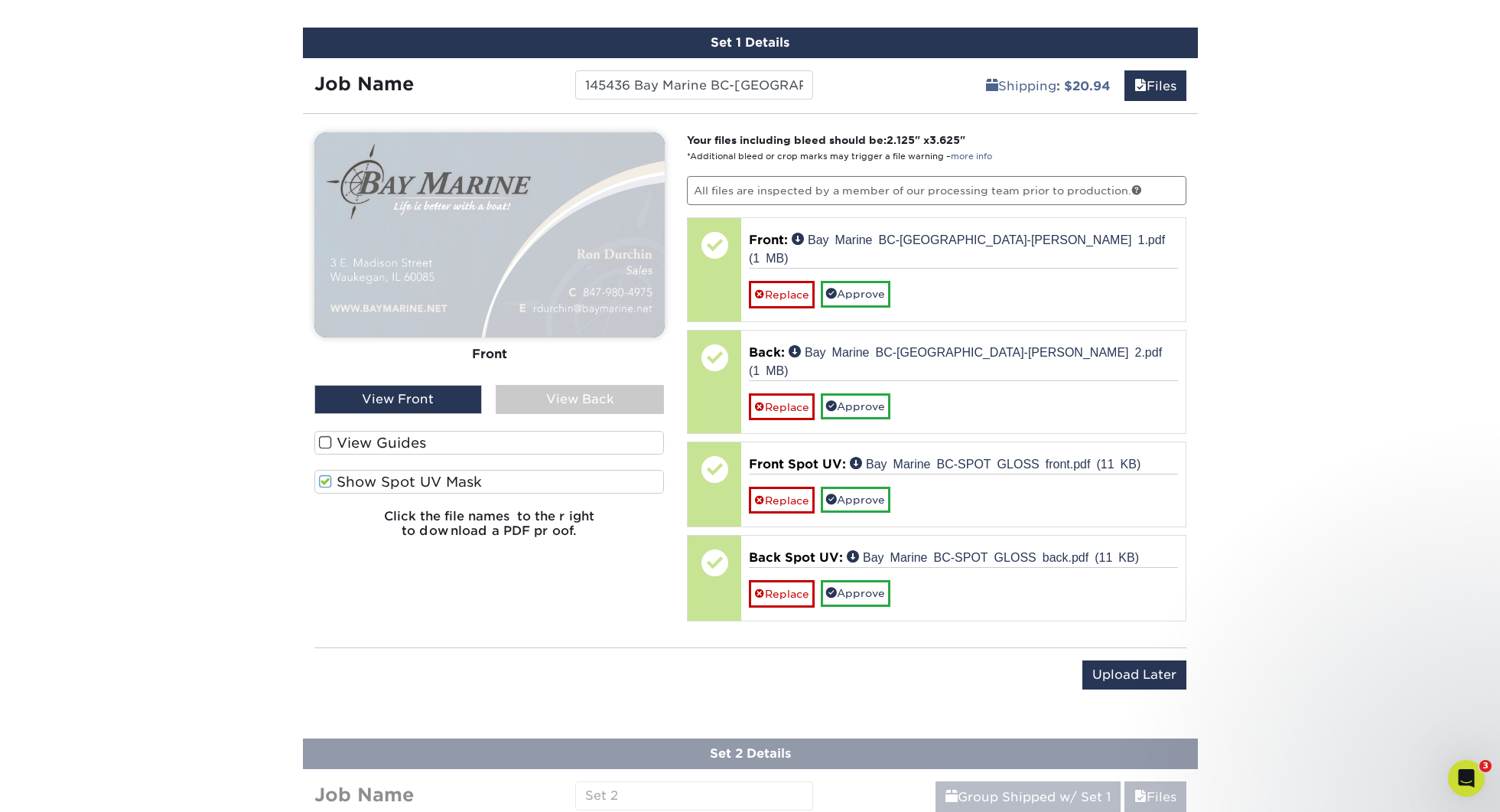
click at [379, 451] on label "View Guides" at bounding box center [489, 442] width 350 height 24
click at [0, 0] on input "View Guides" at bounding box center [0, 0] width 0 height 0
